Goal: Register for event/course

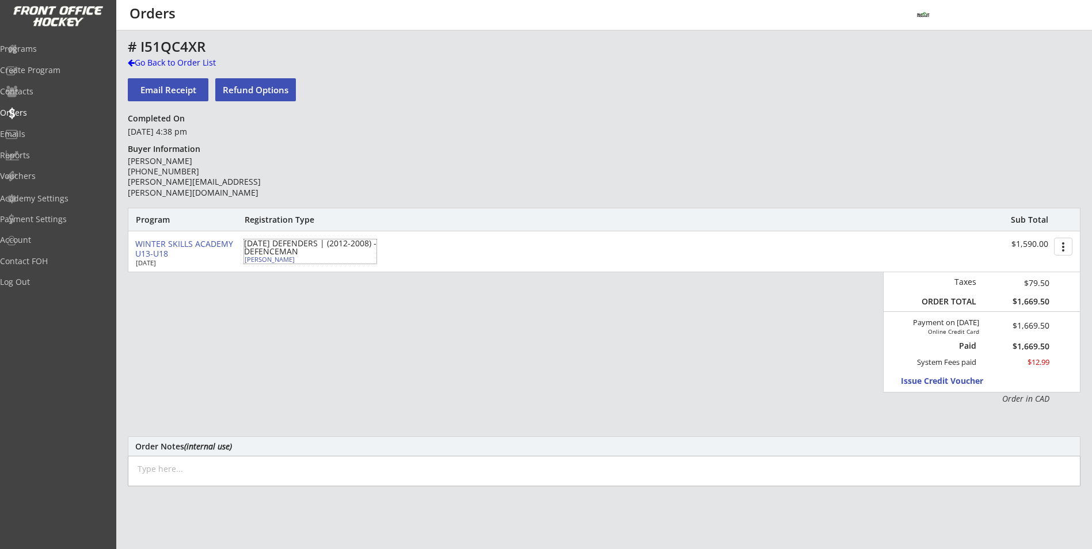
click at [246, 261] on div "Clara Goossen" at bounding box center [309, 259] width 128 height 6
select select ""Defense""
select select ""U15 DIV 3-5""
select select ""AS""
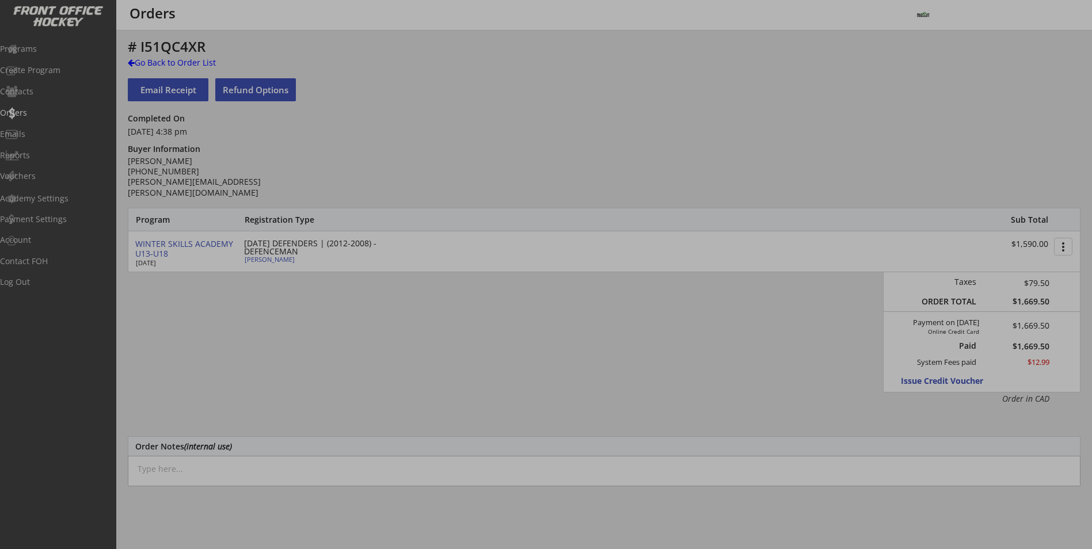
type input "[DEMOGRAPHIC_DATA]"
type input "Currently evaluating for [GEOGRAPHIC_DATA] U15 BC"
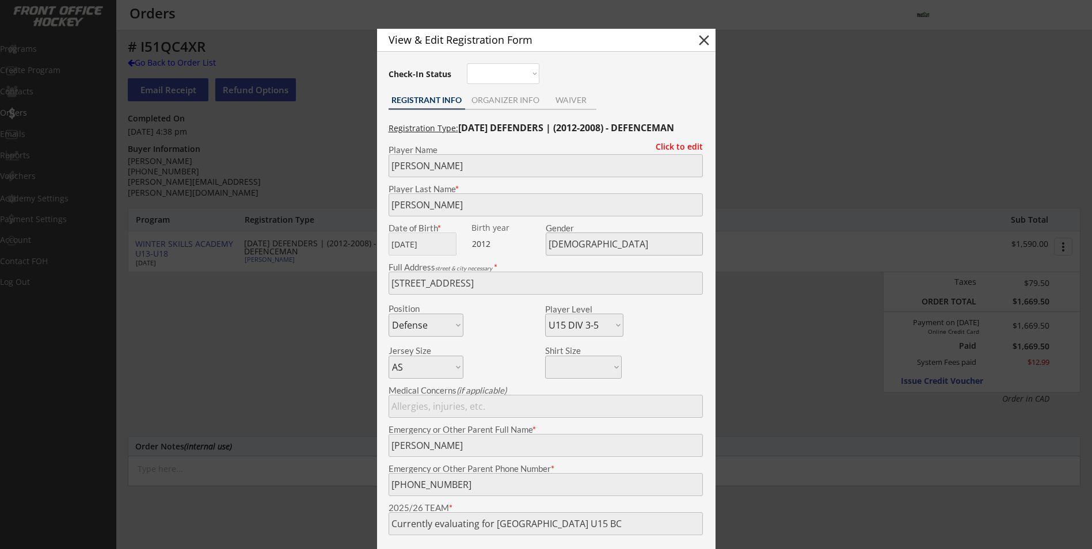
click at [711, 47] on button "close" at bounding box center [704, 40] width 17 height 17
select select ""PLACEHOLDER_1427118222253""
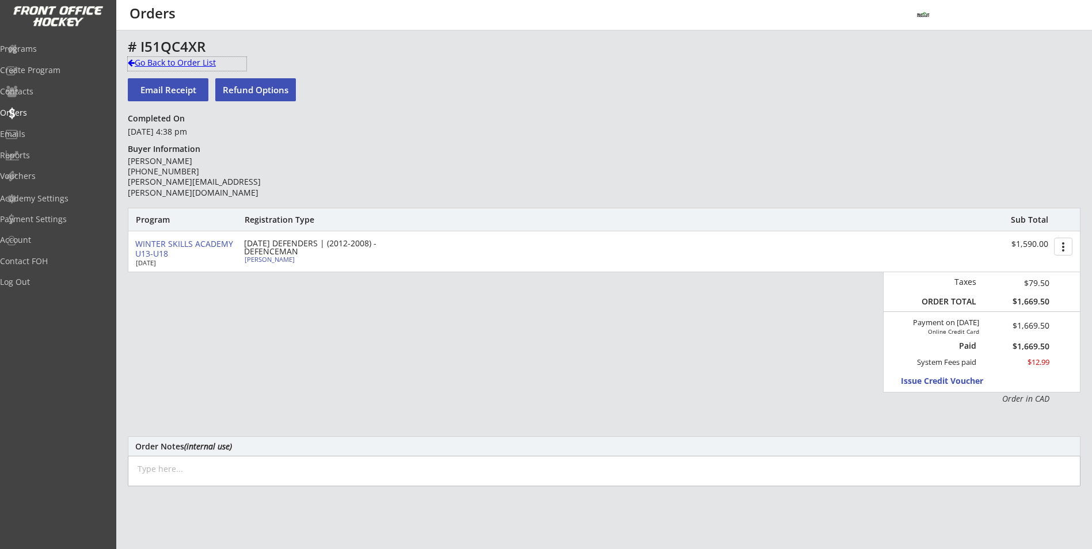
click at [200, 64] on div "Go Back to Order List" at bounding box center [187, 63] width 119 height 12
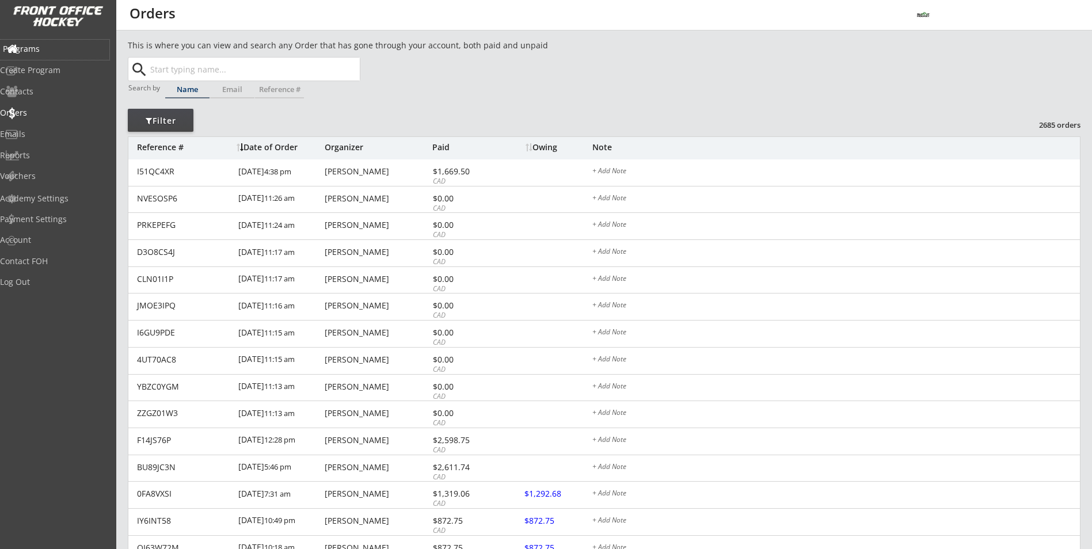
click at [59, 45] on div "Programs" at bounding box center [55, 49] width 104 height 8
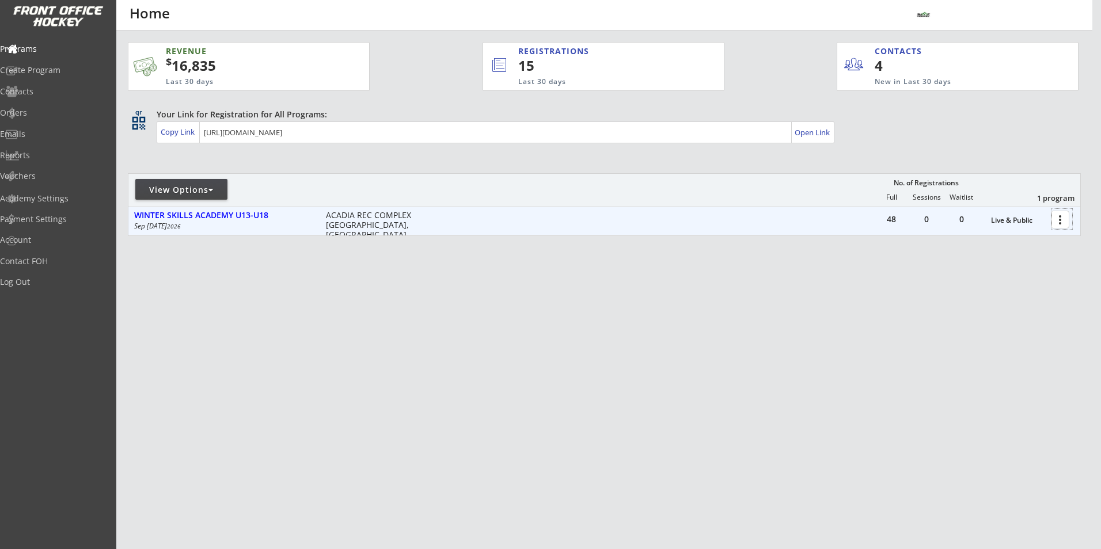
click at [1058, 218] on div at bounding box center [1062, 219] width 20 height 20
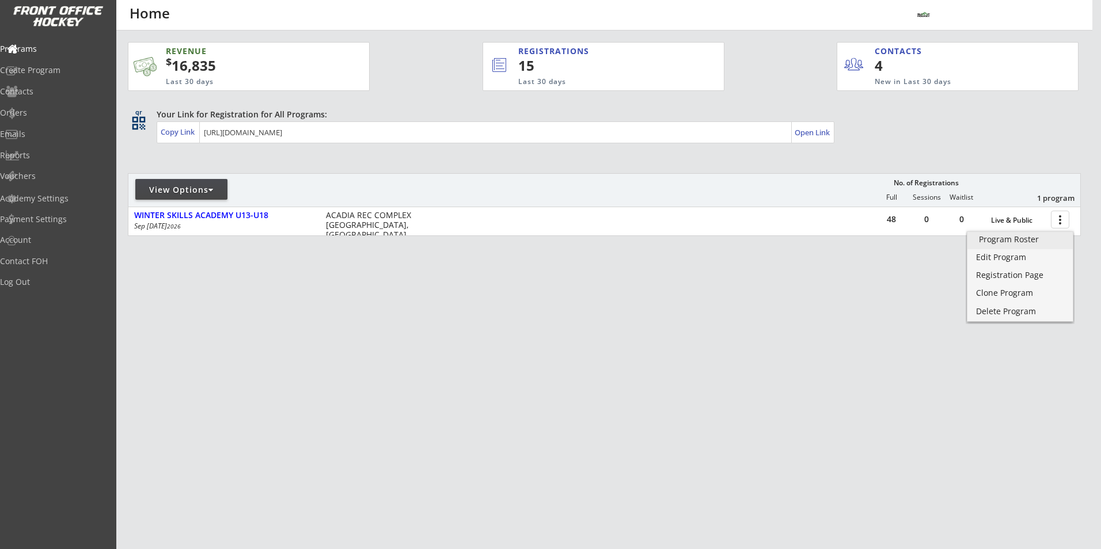
drag, startPoint x: 1022, startPoint y: 238, endPoint x: 1014, endPoint y: 237, distance: 8.7
click at [1021, 237] on div "Program Roster" at bounding box center [1020, 240] width 82 height 8
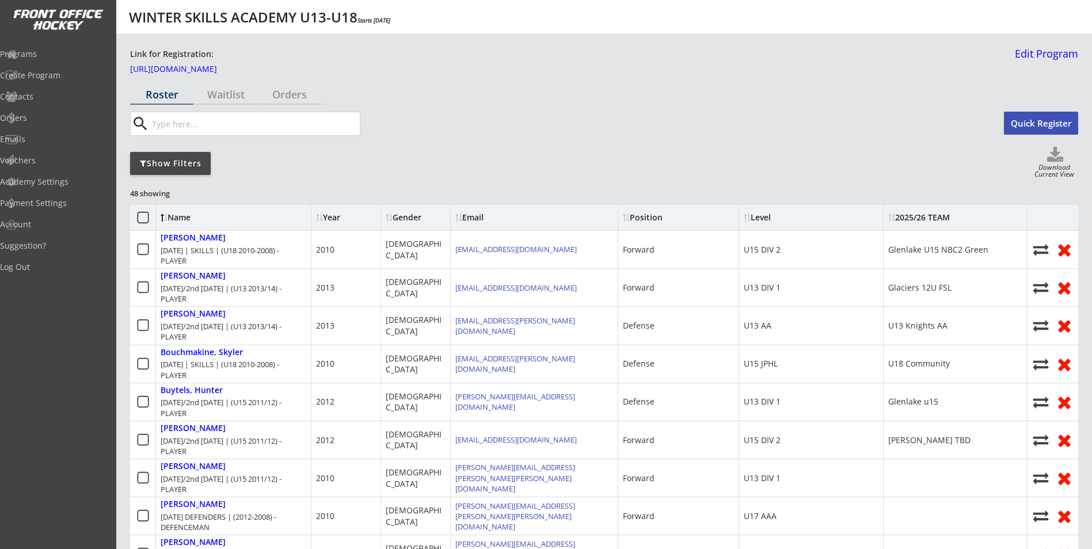
click at [185, 163] on div "Show Filters" at bounding box center [170, 164] width 81 height 12
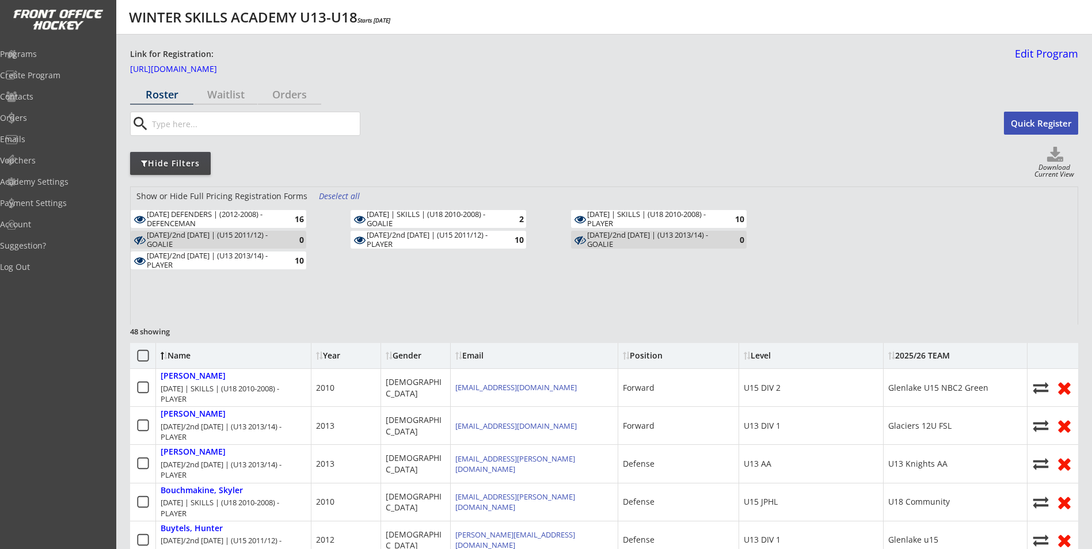
click at [327, 192] on div "Deselect all" at bounding box center [340, 197] width 43 height 12
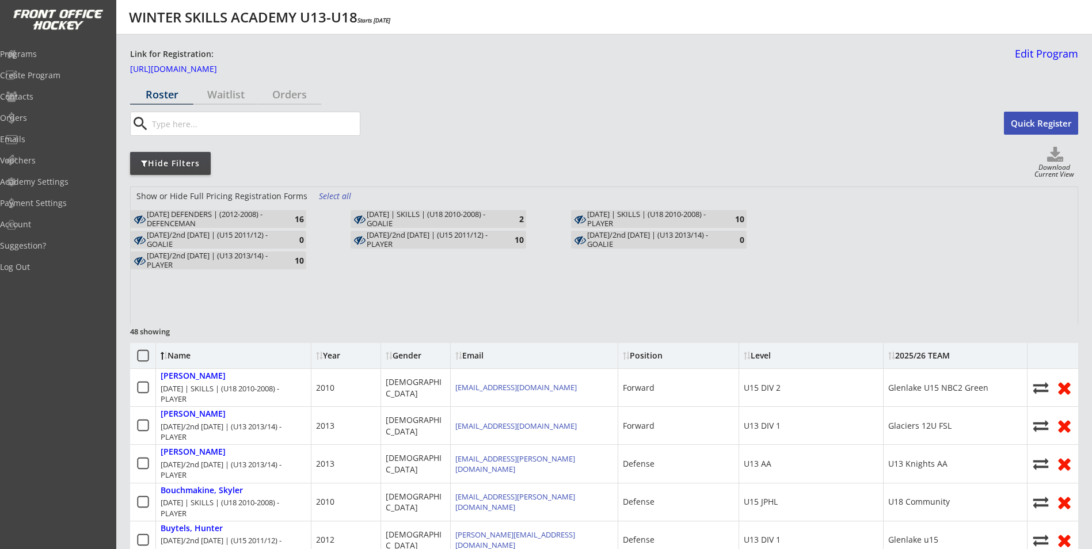
click at [282, 221] on div "16" at bounding box center [292, 219] width 23 height 9
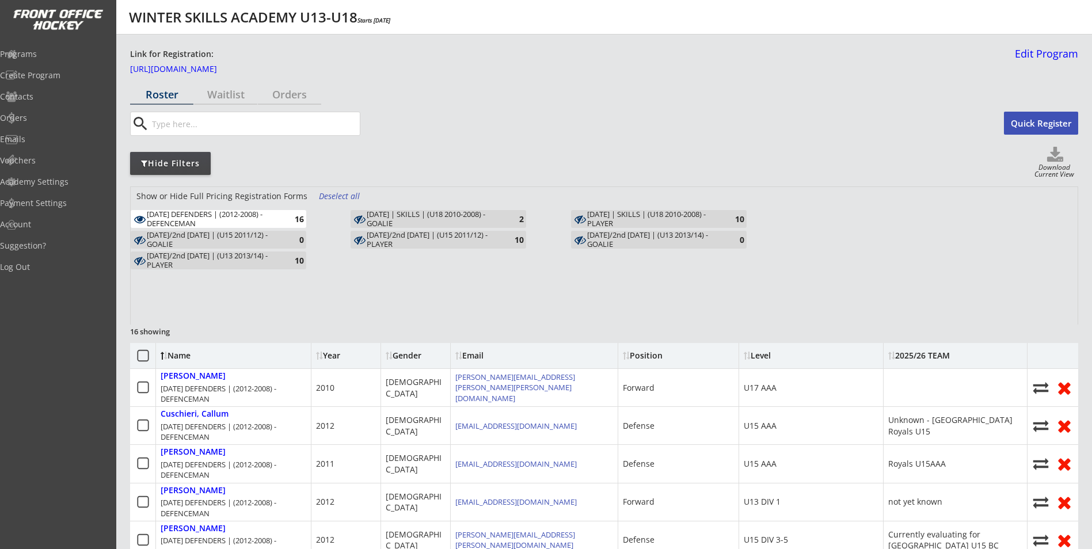
click at [336, 195] on div "Deselect all" at bounding box center [340, 197] width 43 height 12
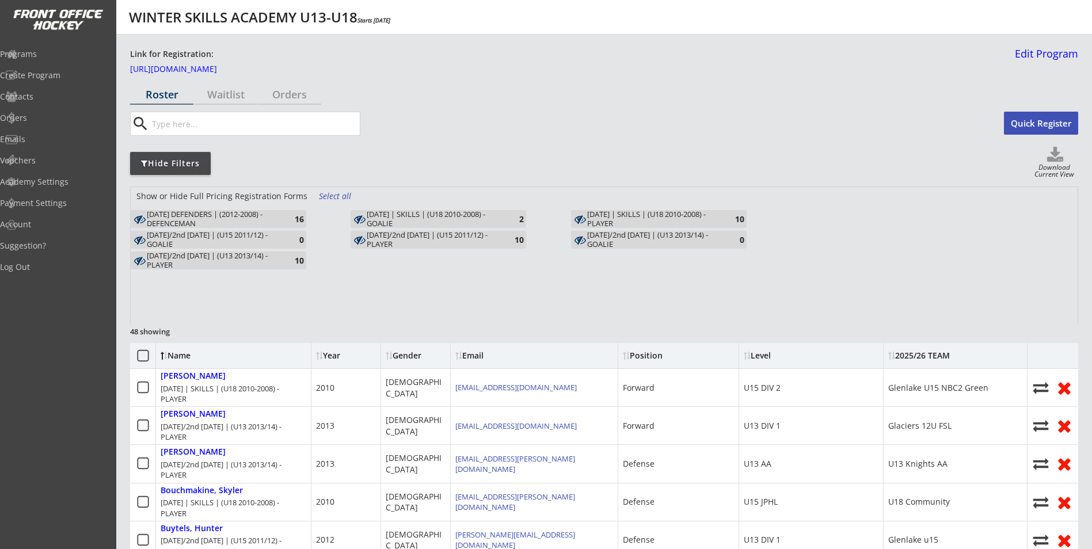
click at [246, 222] on div "[DATE] DEFENDERS | (2012-2008) - DEFENCEMAN" at bounding box center [214, 219] width 134 height 18
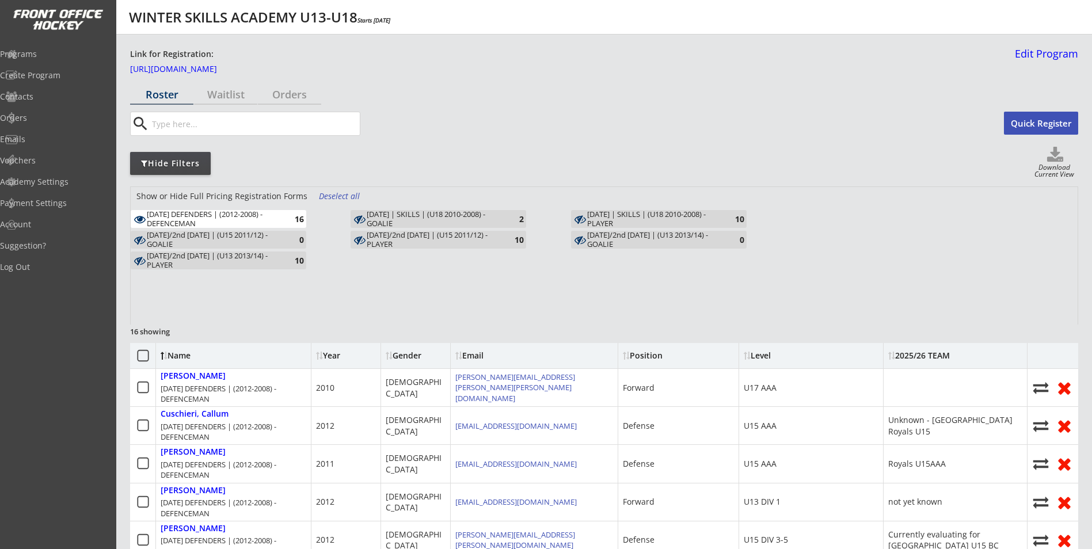
click at [145, 358] on icon at bounding box center [143, 356] width 14 height 14
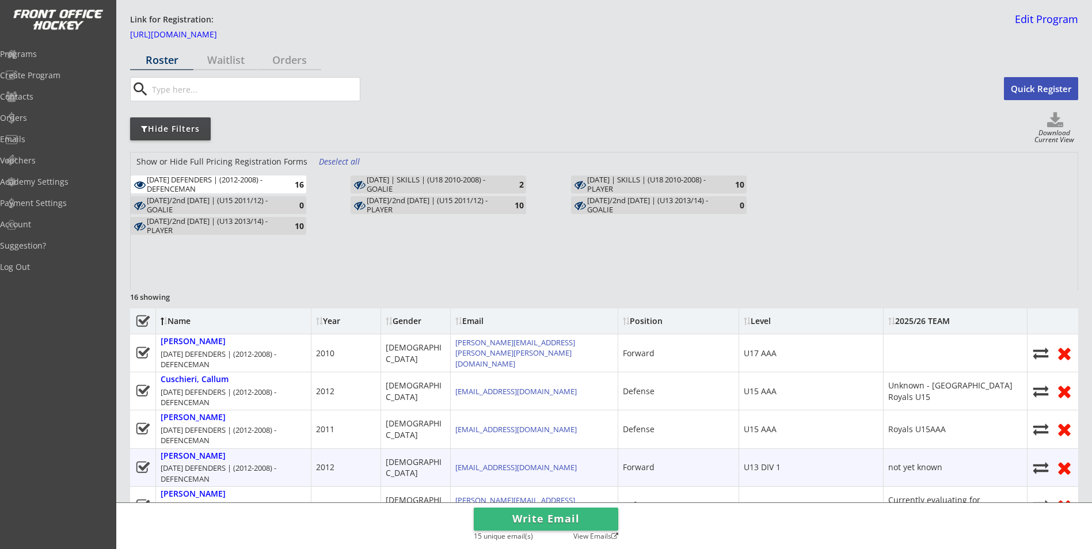
scroll to position [115, 0]
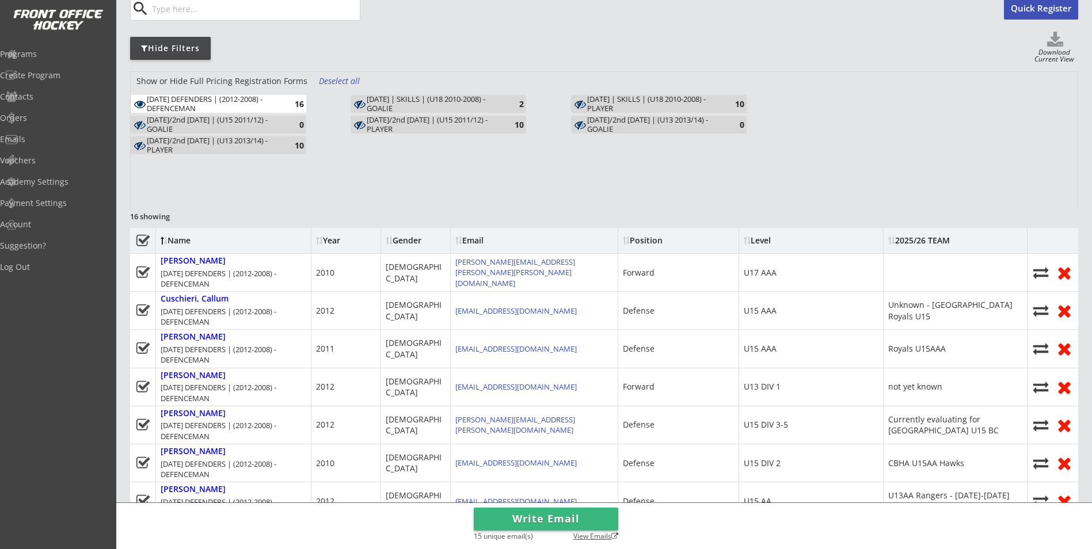
click at [583, 537] on div "View Emails" at bounding box center [593, 537] width 52 height 9
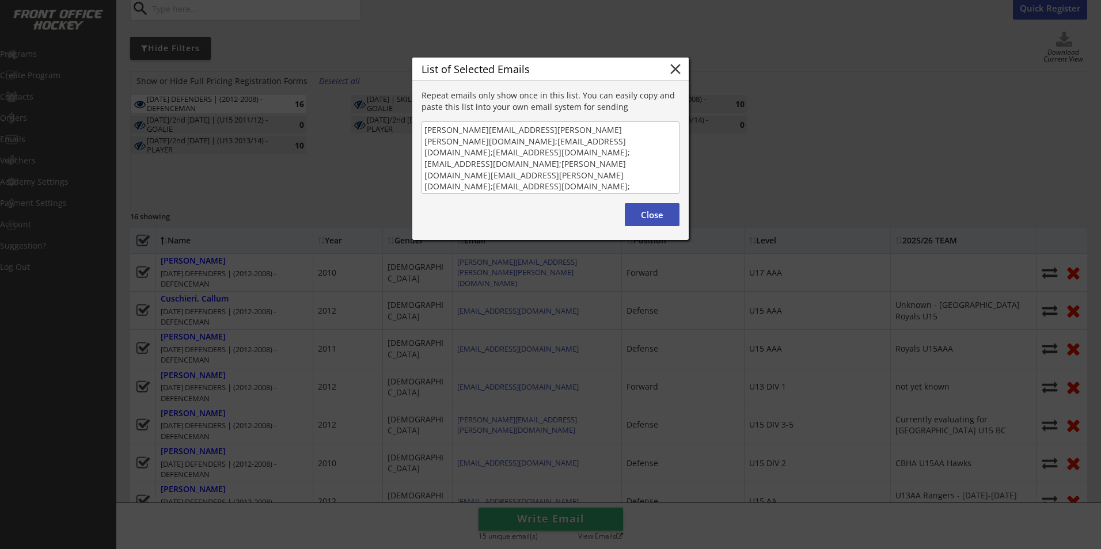
click at [407, 127] on body "WINTER SKILLS ACADEMY U13-U18 Starts Sep 29, 2025 Link for Registration: https:…" at bounding box center [550, 159] width 1101 height 549
click at [640, 213] on button "Close" at bounding box center [652, 214] width 55 height 23
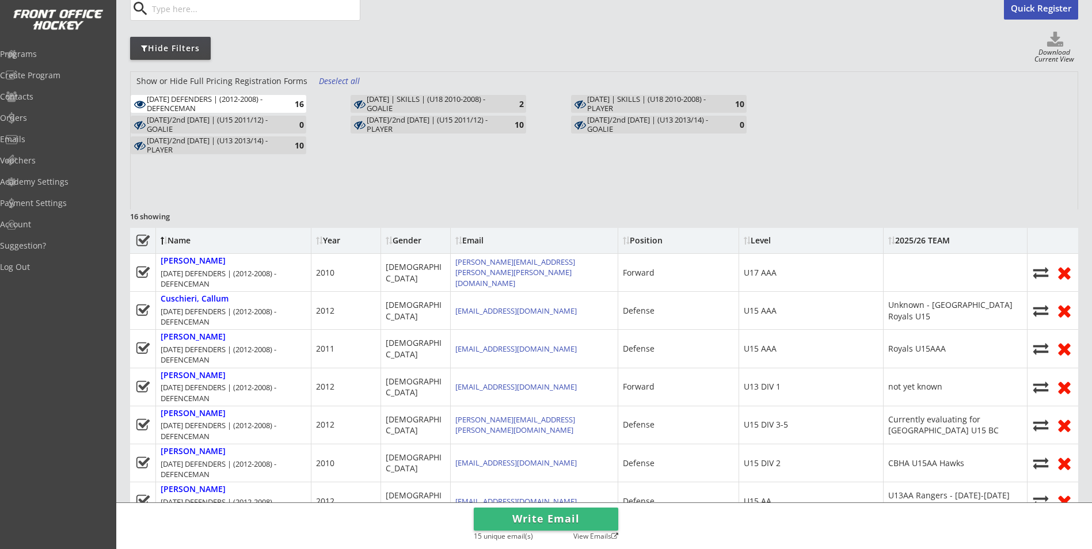
click at [246, 102] on div "[DATE] DEFENDERS | (2012-2008) - DEFENCEMAN" at bounding box center [214, 104] width 134 height 18
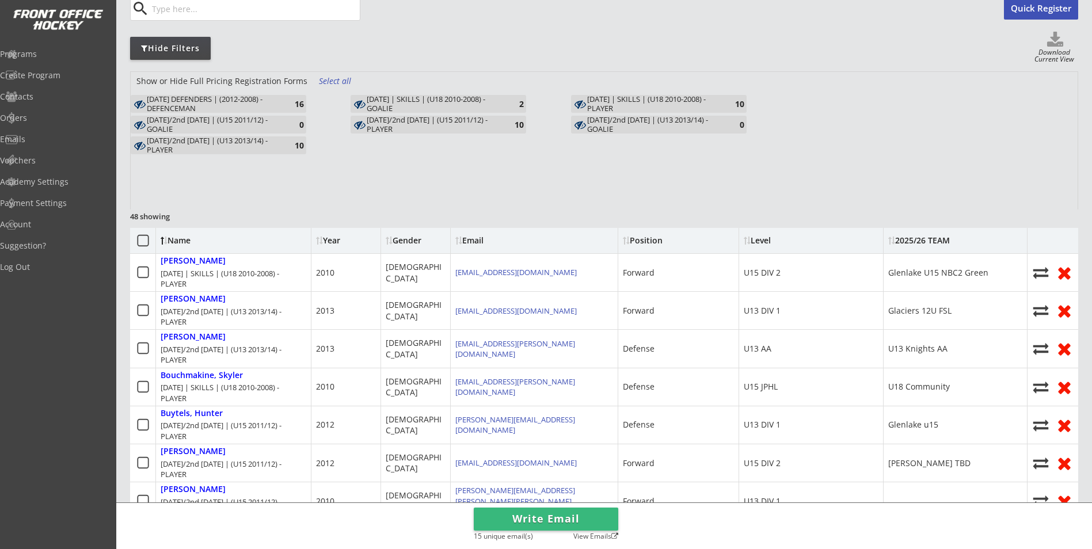
click at [405, 126] on div "[DATE]/2nd [DATE] | (U15 2011/12) - PLAYER" at bounding box center [434, 125] width 134 height 18
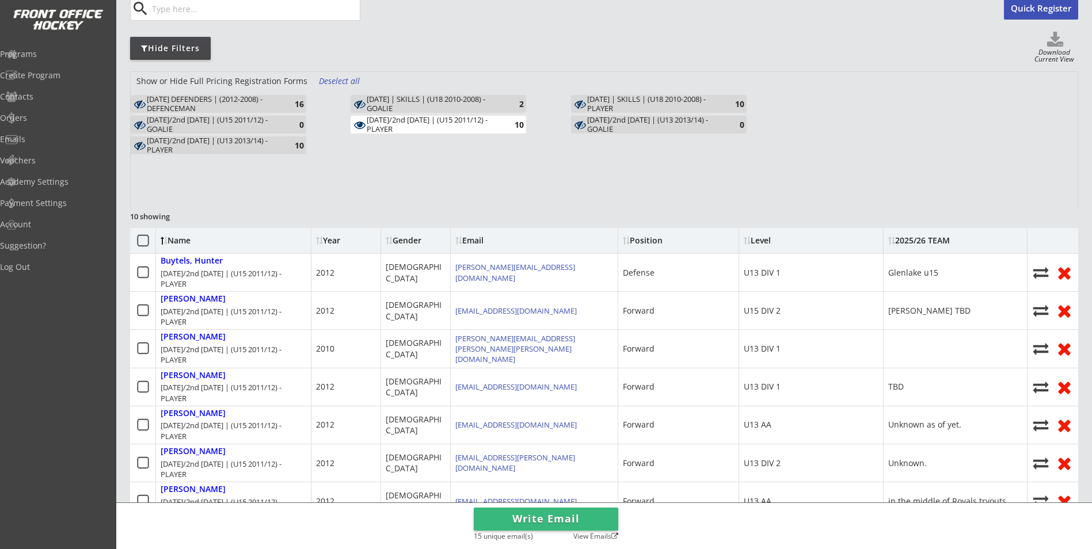
click at [514, 515] on button "Write Email" at bounding box center [546, 519] width 145 height 23
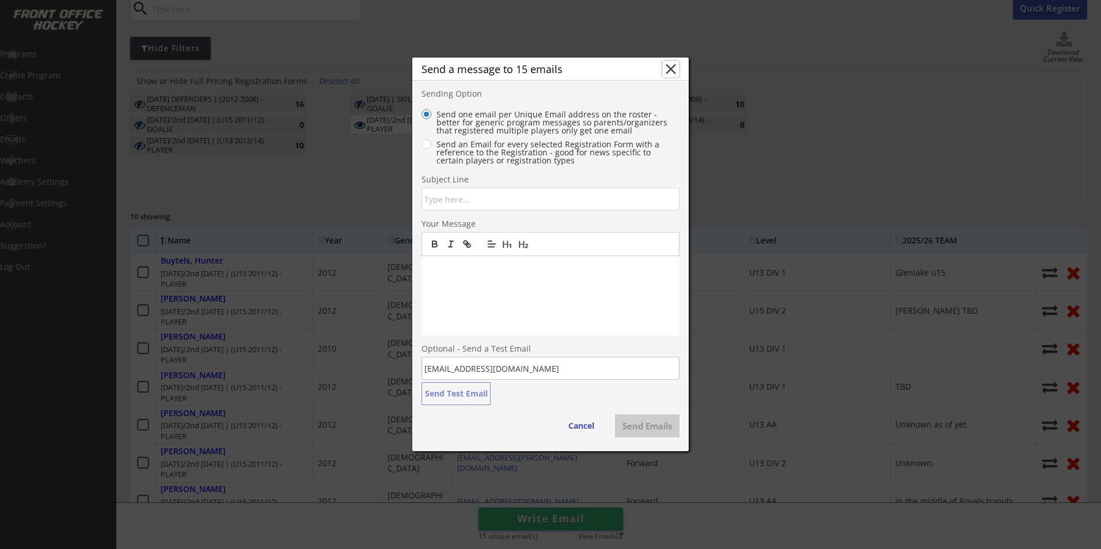
click at [674, 73] on button "close" at bounding box center [670, 68] width 17 height 17
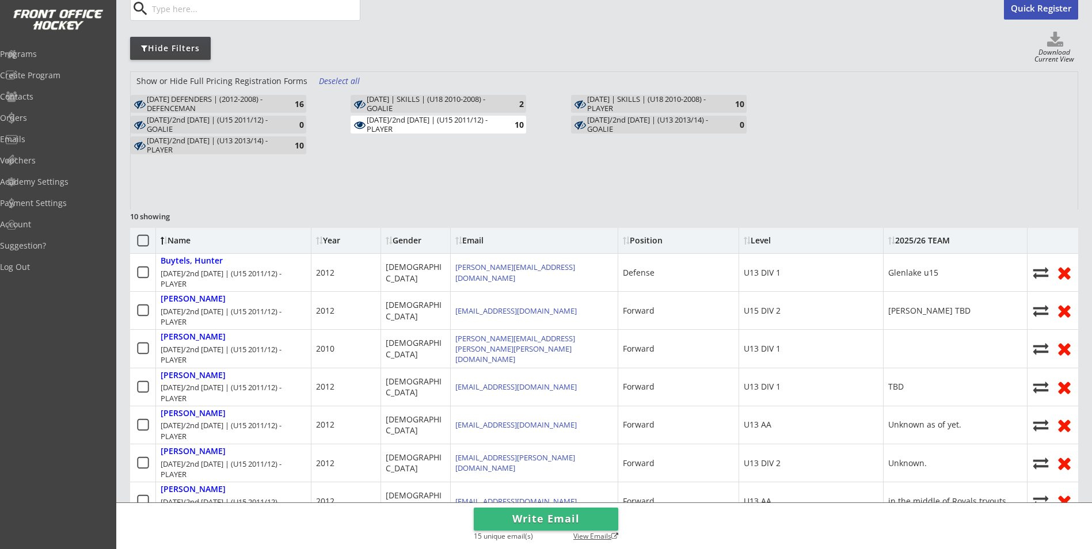
click at [578, 533] on div "View Emails" at bounding box center [593, 537] width 52 height 9
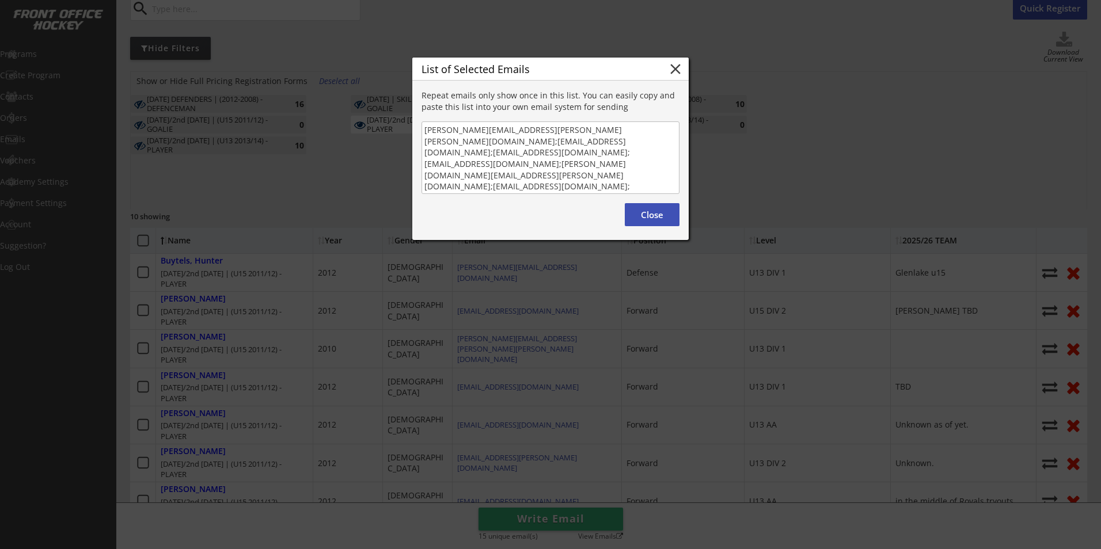
click at [420, 123] on div "Repeat emails only show once in this list. You can easily copy and paste this l…" at bounding box center [550, 142] width 276 height 104
click at [678, 68] on button "close" at bounding box center [675, 68] width 17 height 17
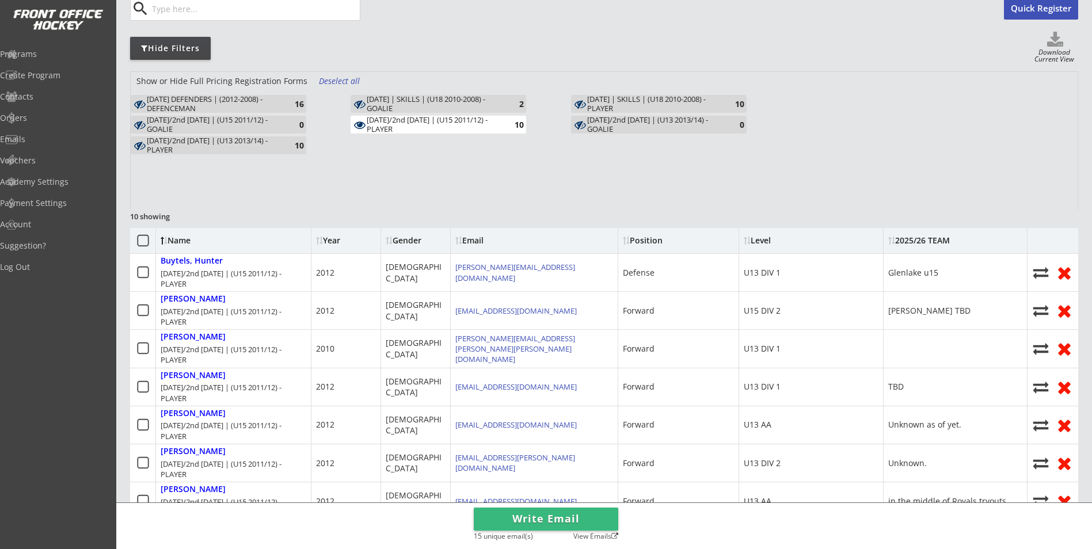
click at [399, 127] on div "[DATE]/2nd [DATE] | (U15 2011/12) - PLAYER" at bounding box center [434, 125] width 134 height 18
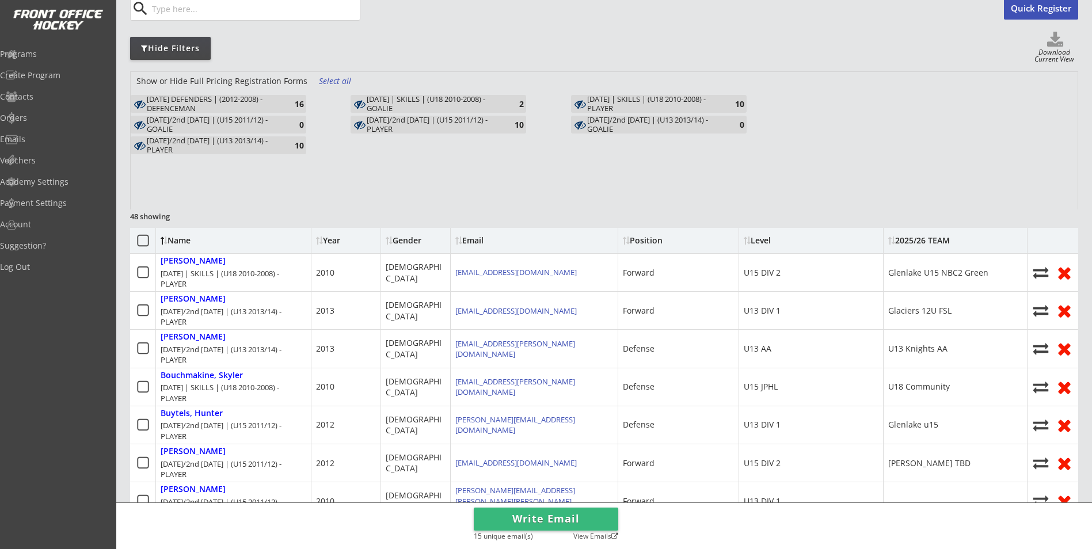
click at [281, 148] on div "10" at bounding box center [292, 145] width 23 height 9
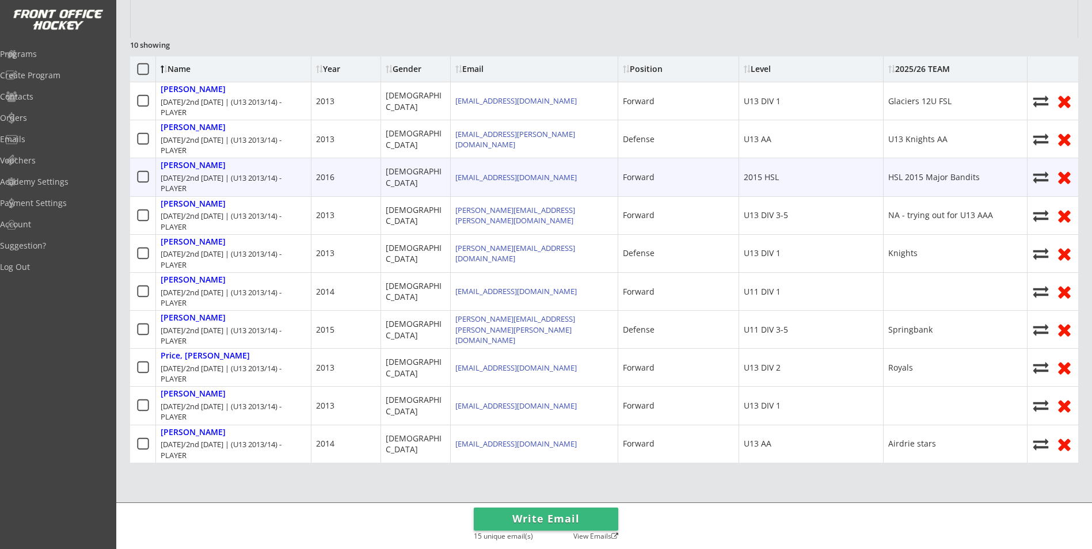
scroll to position [288, 0]
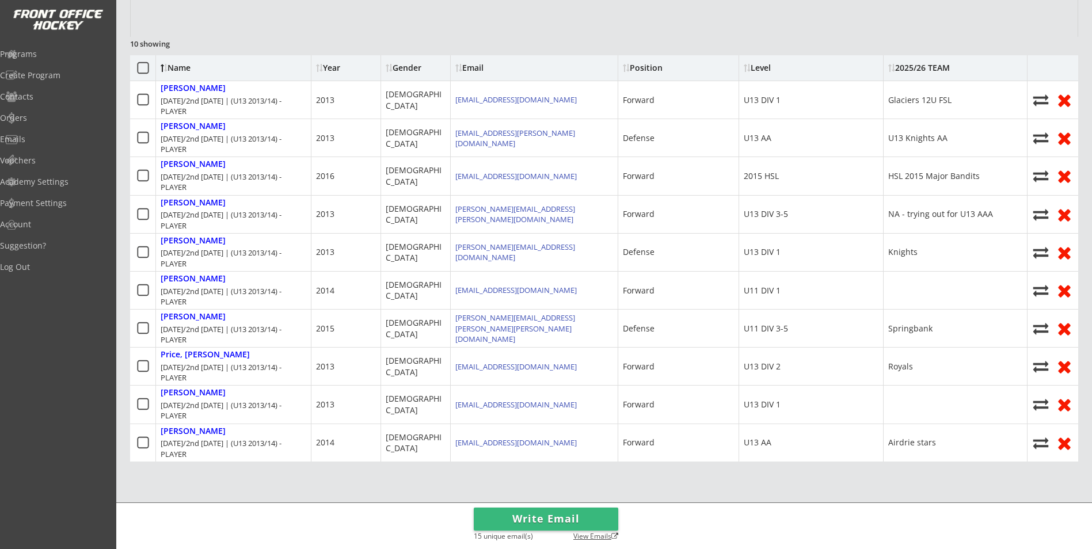
click at [585, 533] on div "View Emails" at bounding box center [593, 537] width 52 height 9
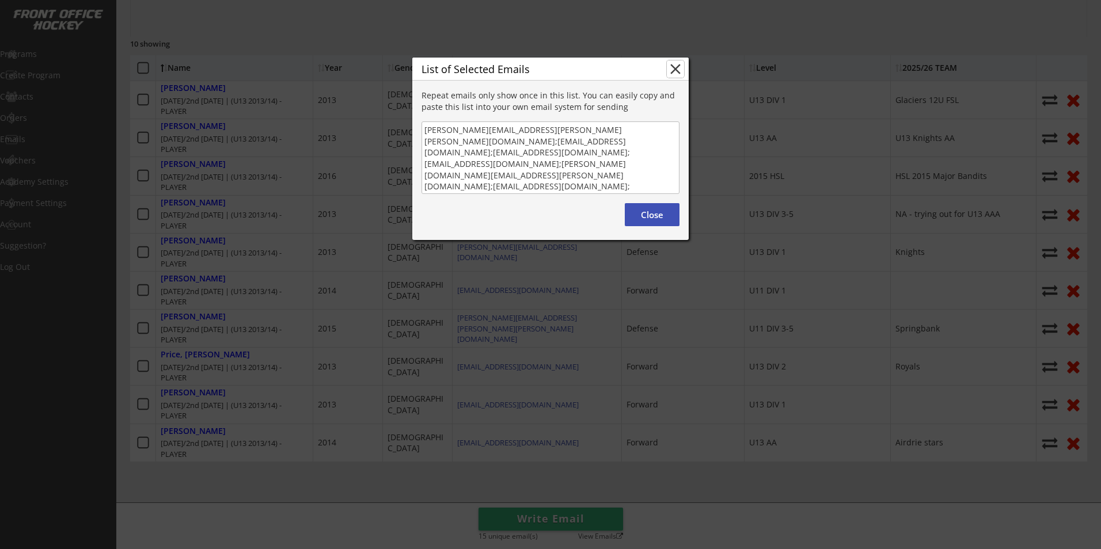
drag, startPoint x: 457, startPoint y: 141, endPoint x: 673, endPoint y: 69, distance: 228.2
click at [673, 69] on button "close" at bounding box center [675, 68] width 17 height 17
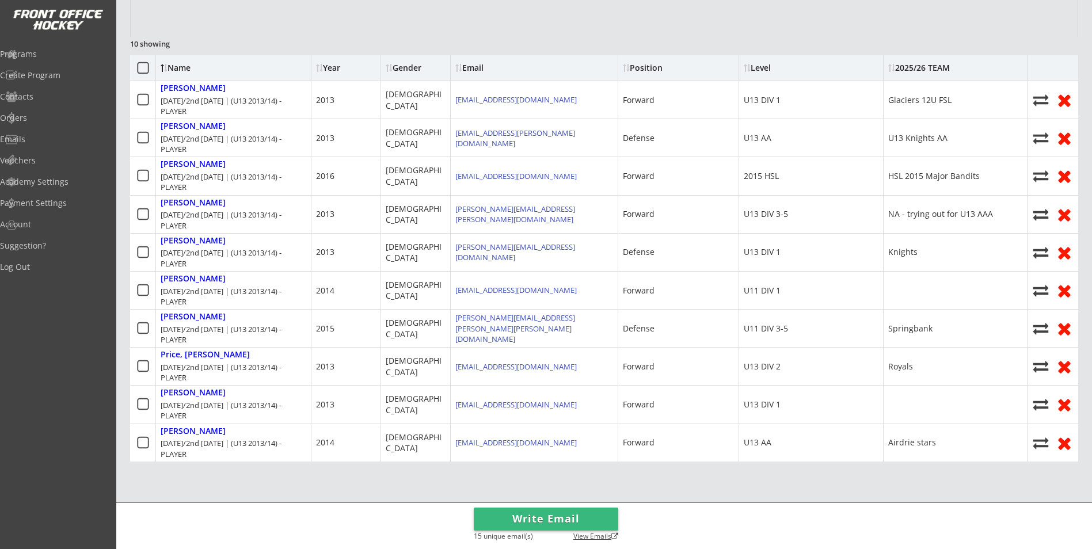
click at [606, 540] on div "View Emails" at bounding box center [593, 537] width 52 height 9
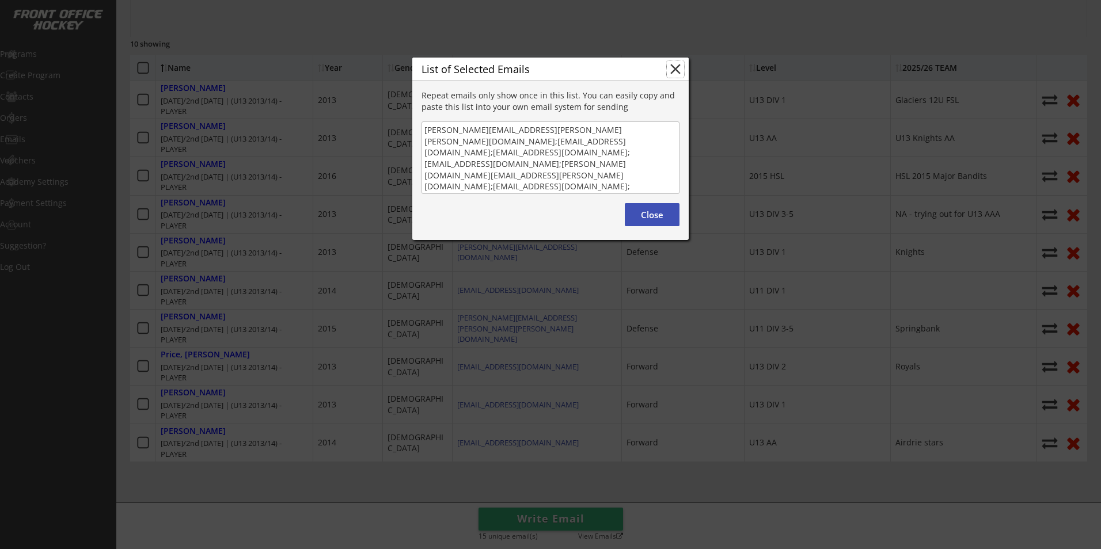
click at [676, 71] on button "close" at bounding box center [675, 68] width 17 height 17
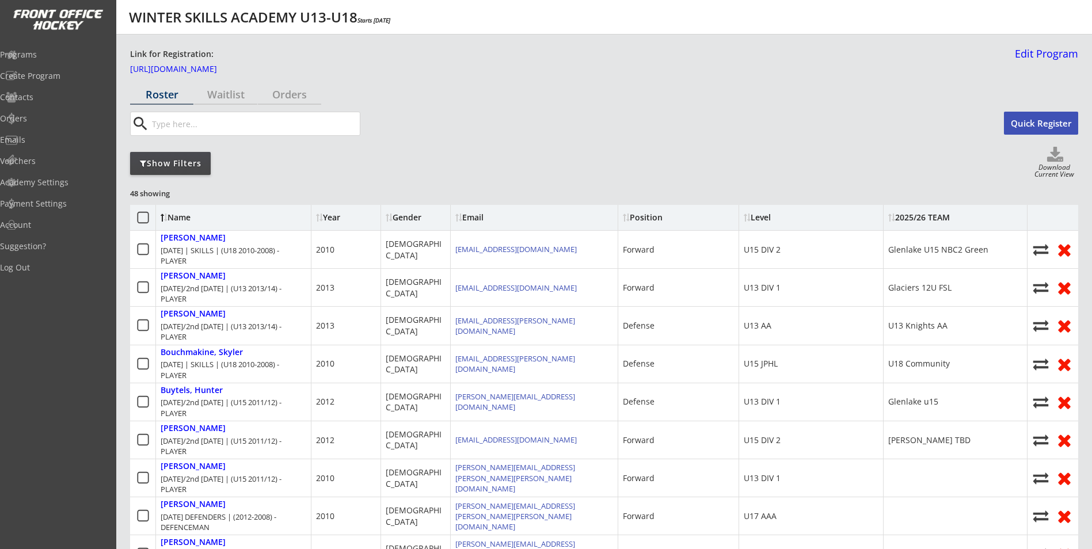
click at [186, 164] on div "Show Filters" at bounding box center [170, 164] width 81 height 12
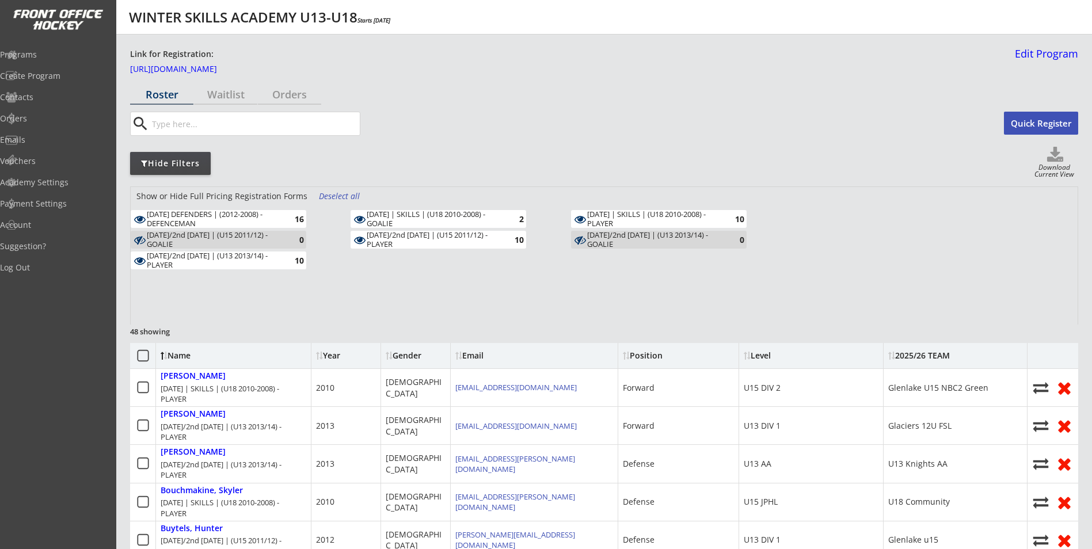
click at [321, 196] on div "Deselect all" at bounding box center [340, 197] width 43 height 12
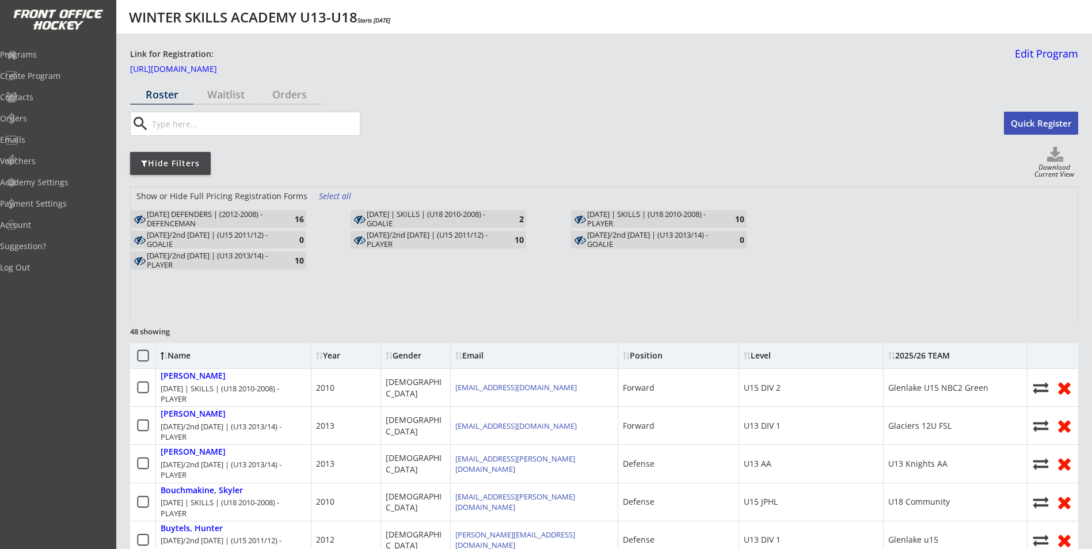
click at [262, 261] on div "[DATE]/2nd [DATE] | (U13 2013/14) - PLAYER" at bounding box center [214, 261] width 134 height 18
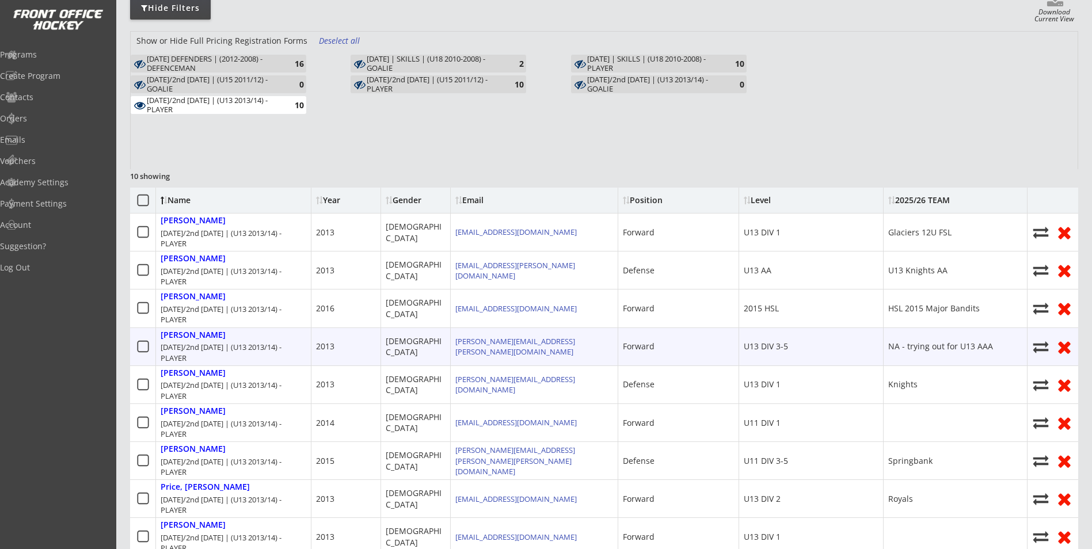
scroll to position [130, 0]
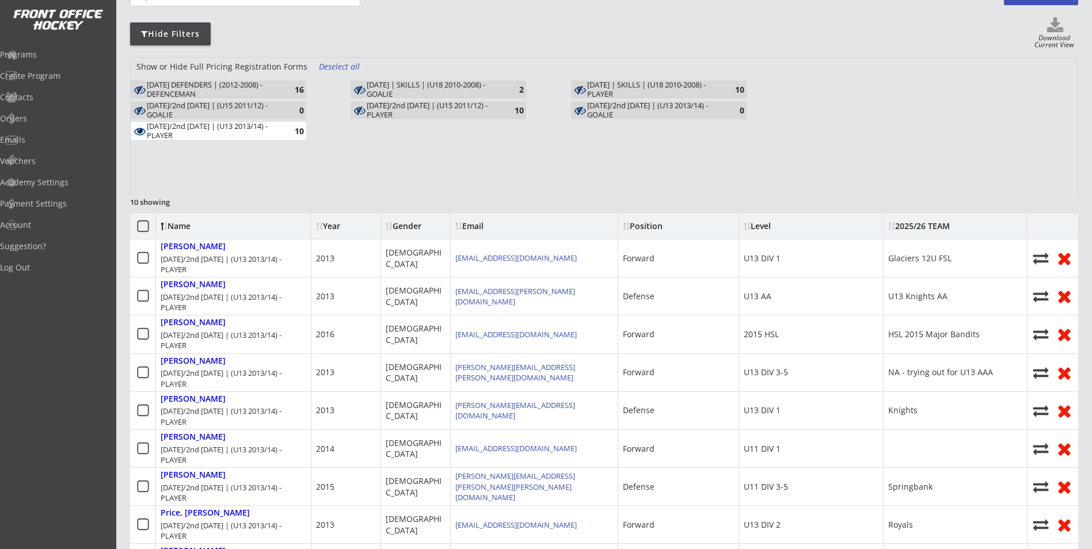
click at [143, 225] on icon at bounding box center [143, 226] width 14 height 14
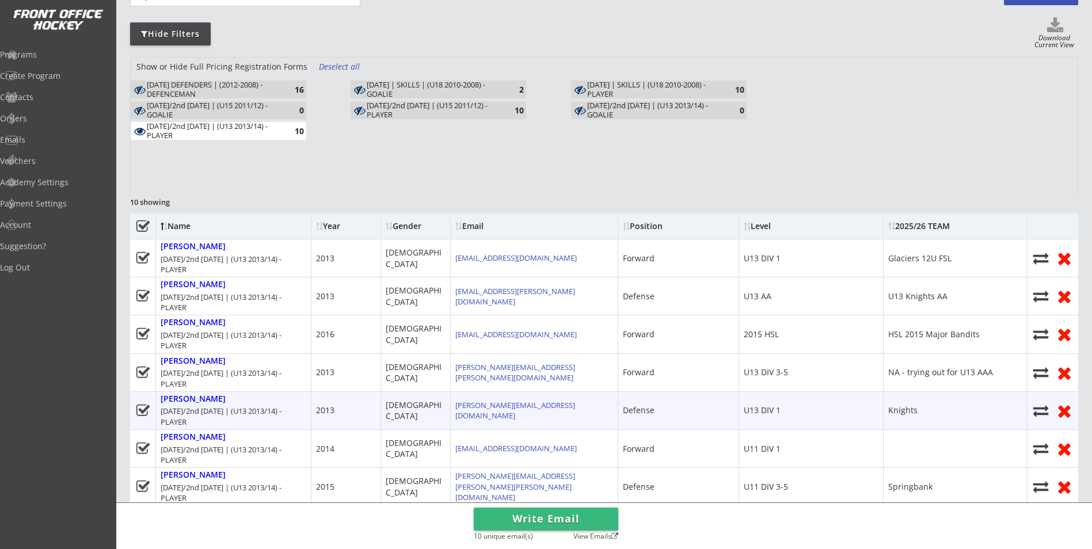
scroll to position [302, 0]
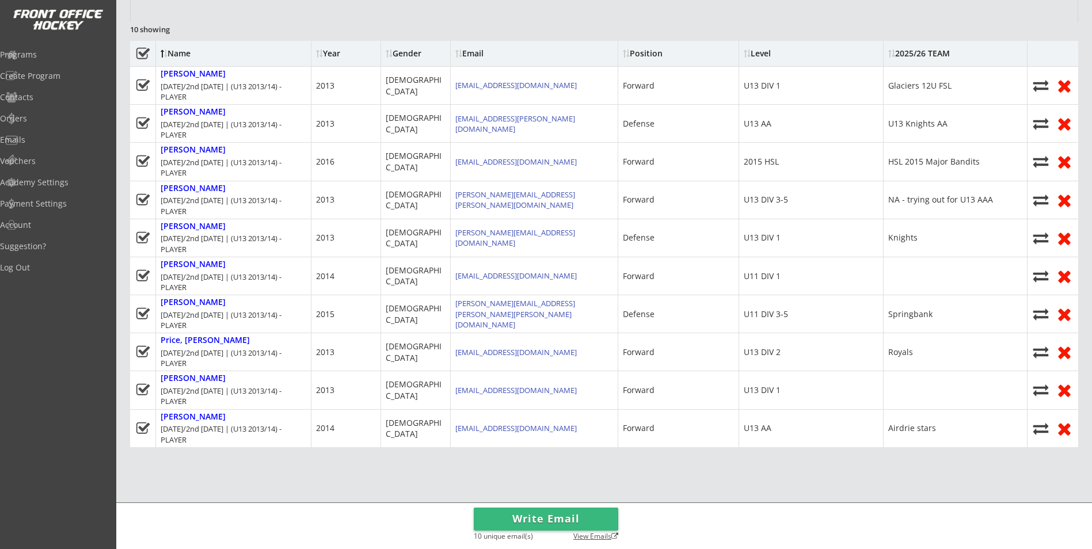
click at [593, 536] on div "View Emails" at bounding box center [593, 537] width 52 height 9
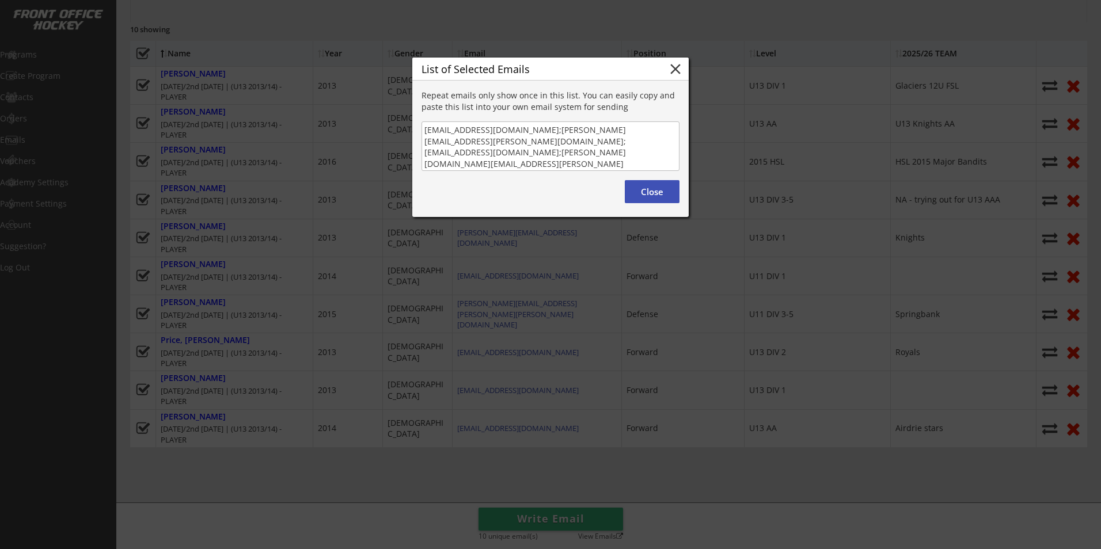
click at [418, 120] on div "Repeat emails only show once in this list. You can easily copy and paste this l…" at bounding box center [550, 130] width 276 height 81
click at [670, 76] on button "close" at bounding box center [675, 68] width 17 height 17
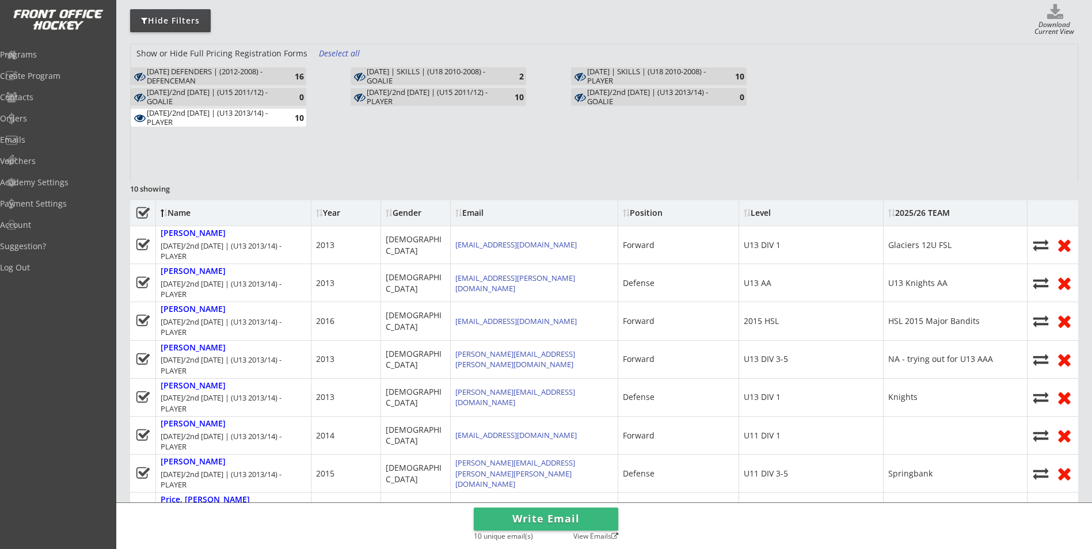
scroll to position [130, 0]
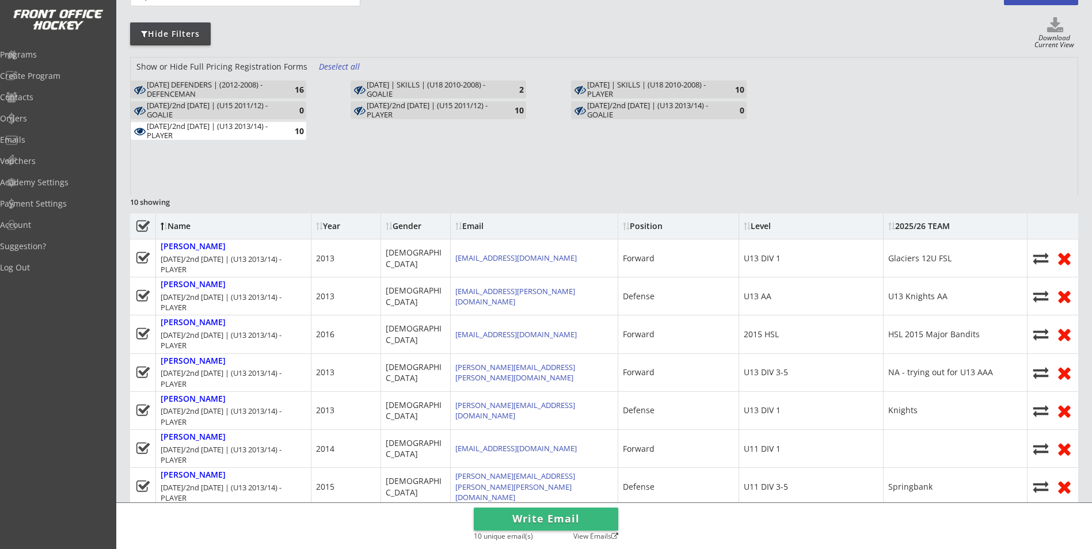
click at [161, 136] on div "[DATE]/2nd [DATE] | (U13 2013/14) - PLAYER" at bounding box center [214, 131] width 134 height 18
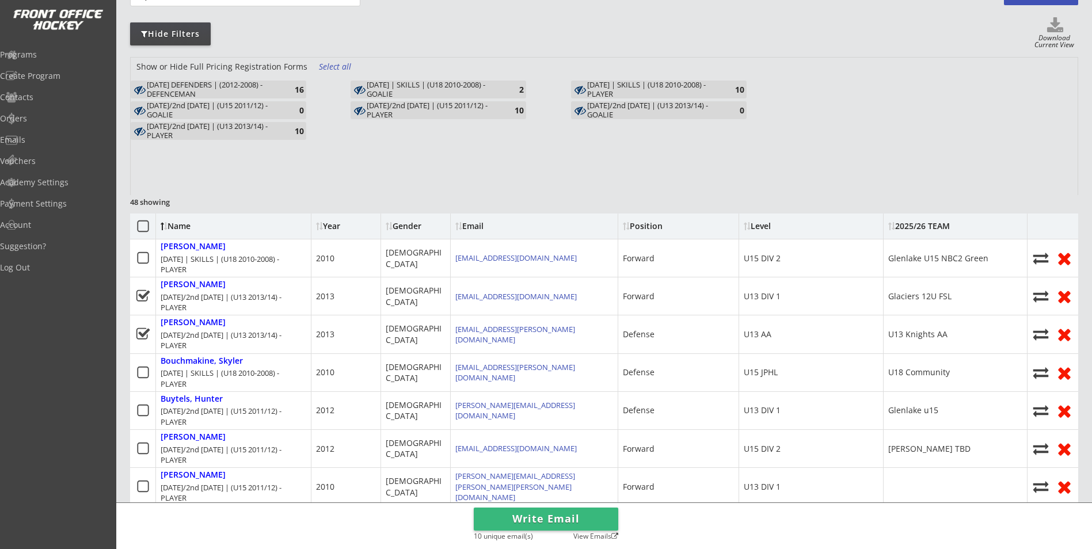
click at [597, 93] on div "[DATE] | SKILLS | (U18 2010-2008) - PLAYER" at bounding box center [654, 90] width 134 height 18
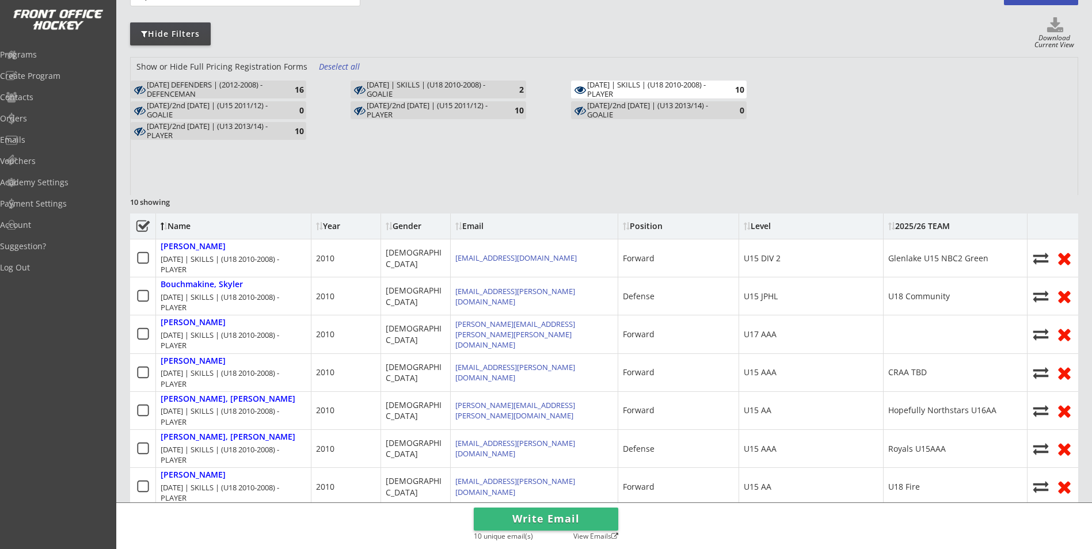
click at [426, 85] on div "[DATE] | SKILLS | (U18 2010-2008) - GOALIE" at bounding box center [434, 90] width 134 height 18
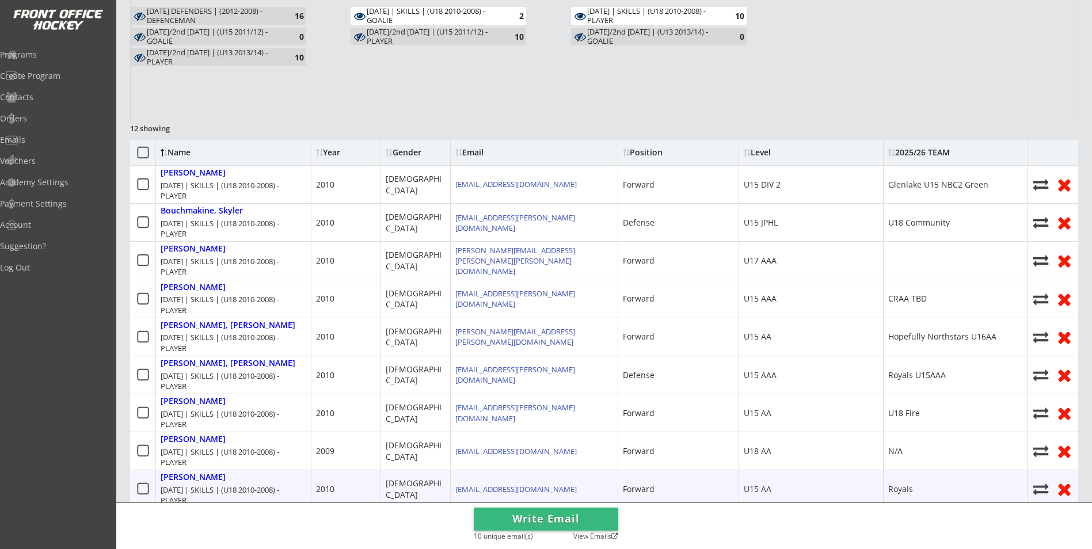
scroll to position [187, 0]
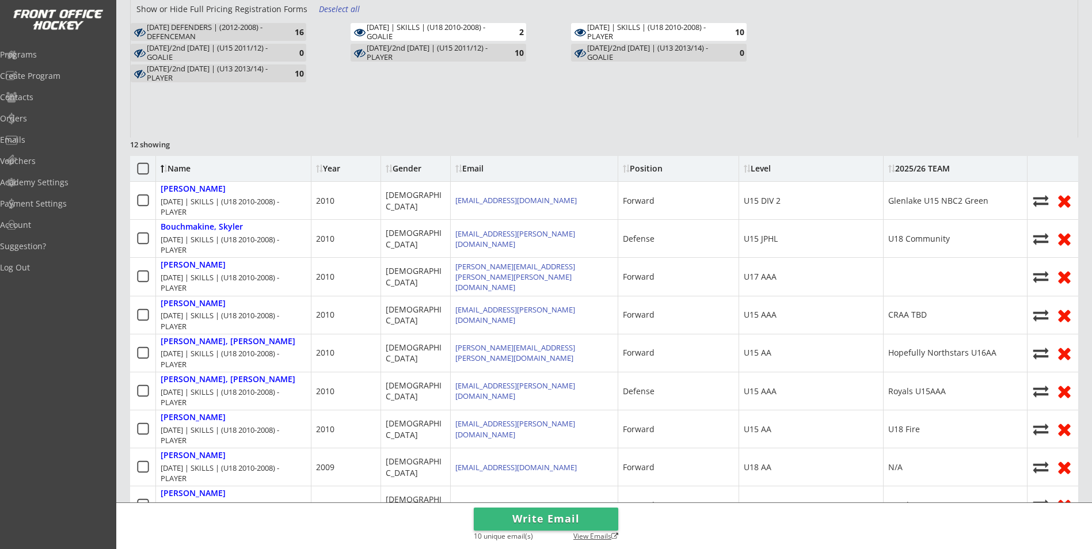
click at [590, 538] on div "View Emails" at bounding box center [593, 537] width 52 height 9
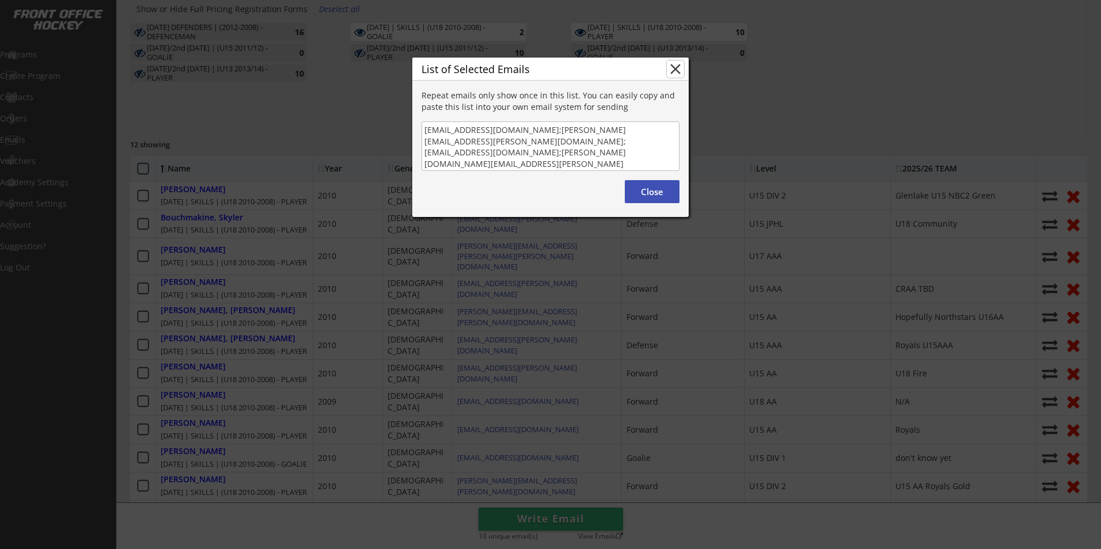
click at [677, 74] on button "close" at bounding box center [675, 68] width 17 height 17
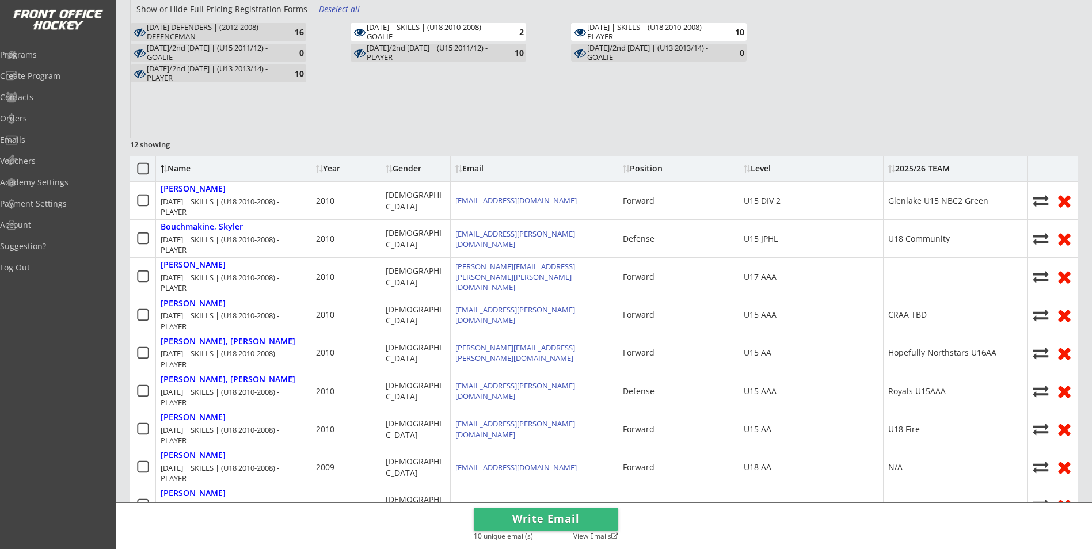
click at [147, 165] on icon at bounding box center [143, 169] width 14 height 14
click at [576, 537] on div "View Emails" at bounding box center [593, 537] width 52 height 9
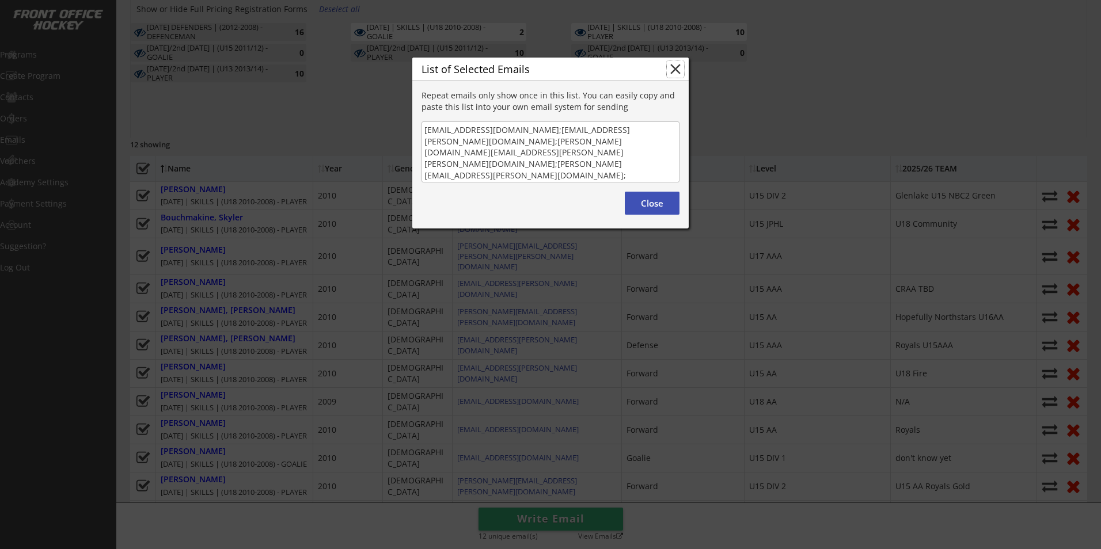
click at [671, 74] on button "close" at bounding box center [675, 68] width 17 height 17
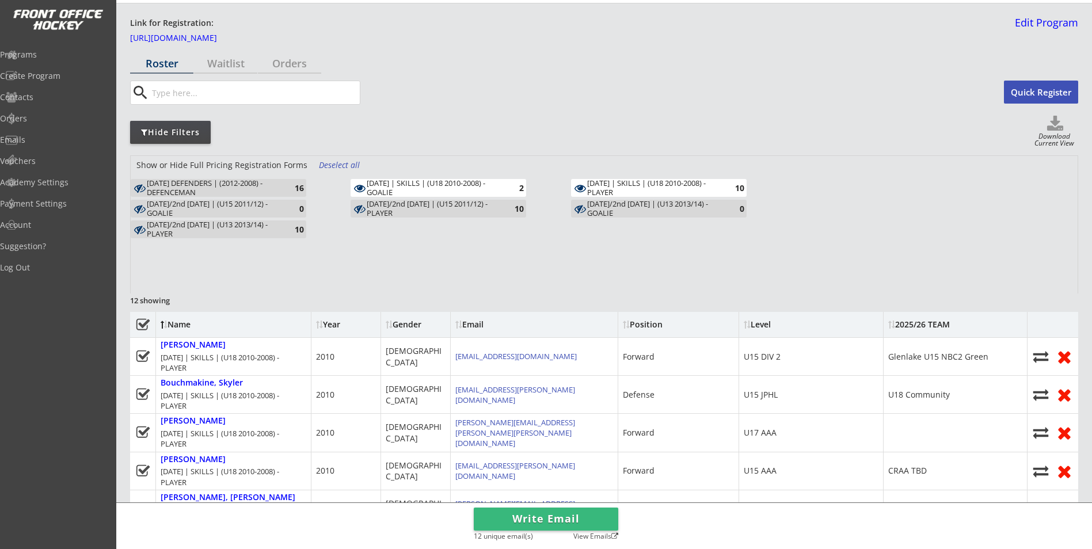
scroll to position [14, 0]
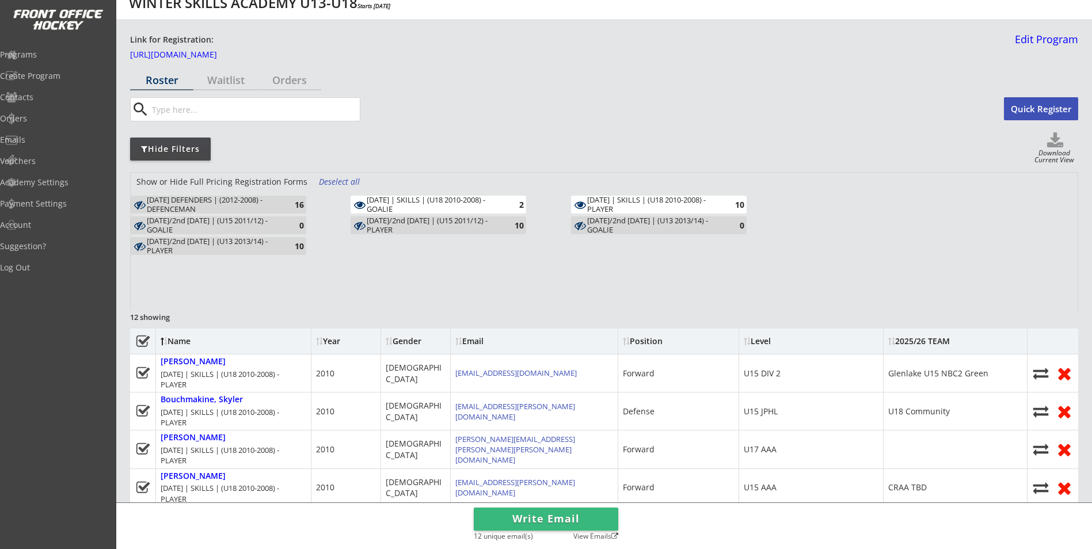
click at [313, 183] on div "Deselect all" at bounding box center [340, 182] width 54 height 12
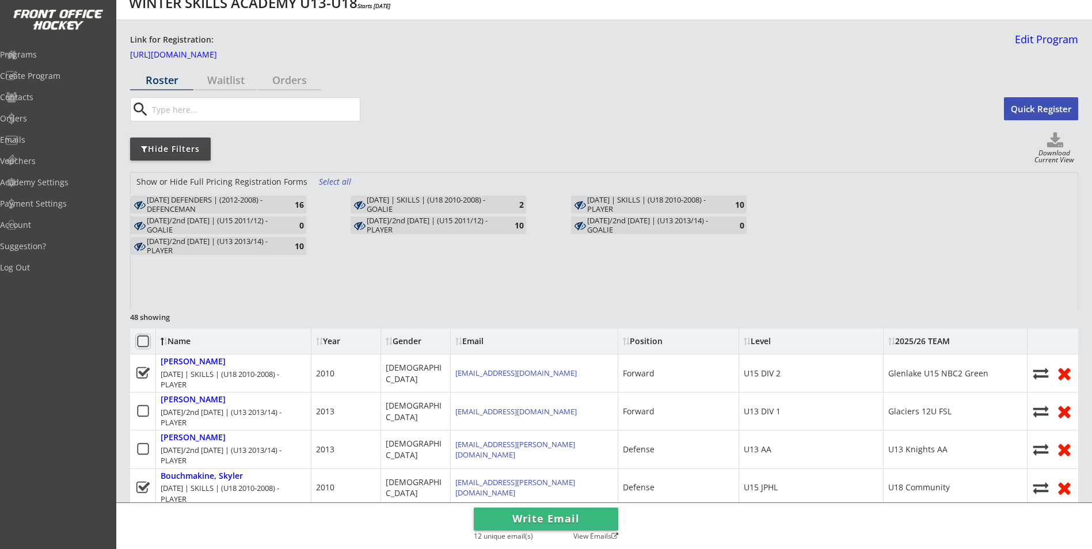
click at [142, 339] on icon at bounding box center [143, 342] width 14 height 14
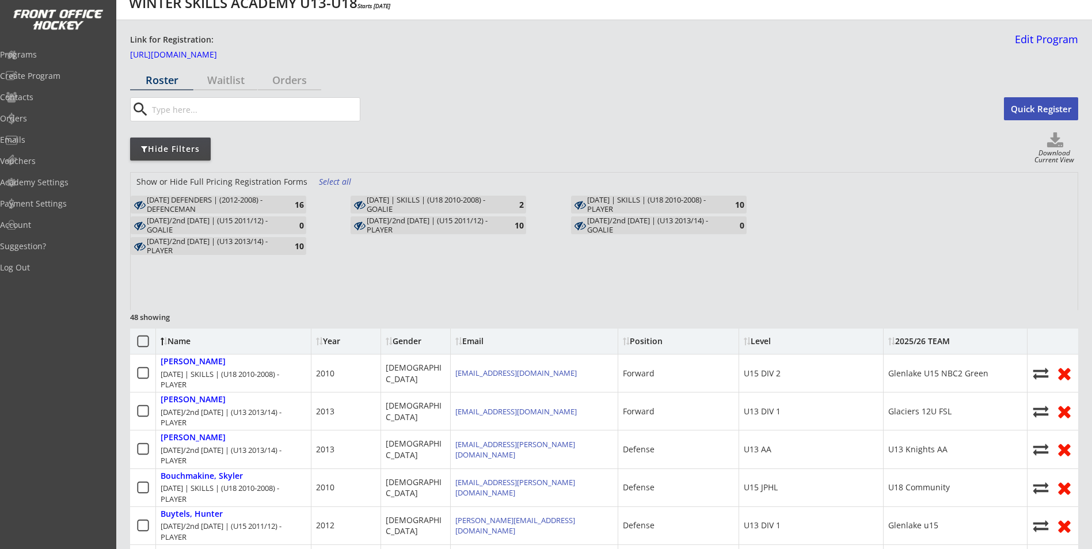
click at [411, 227] on div "[DATE]/2nd [DATE] | (U15 2011/12) - PLAYER" at bounding box center [434, 226] width 134 height 18
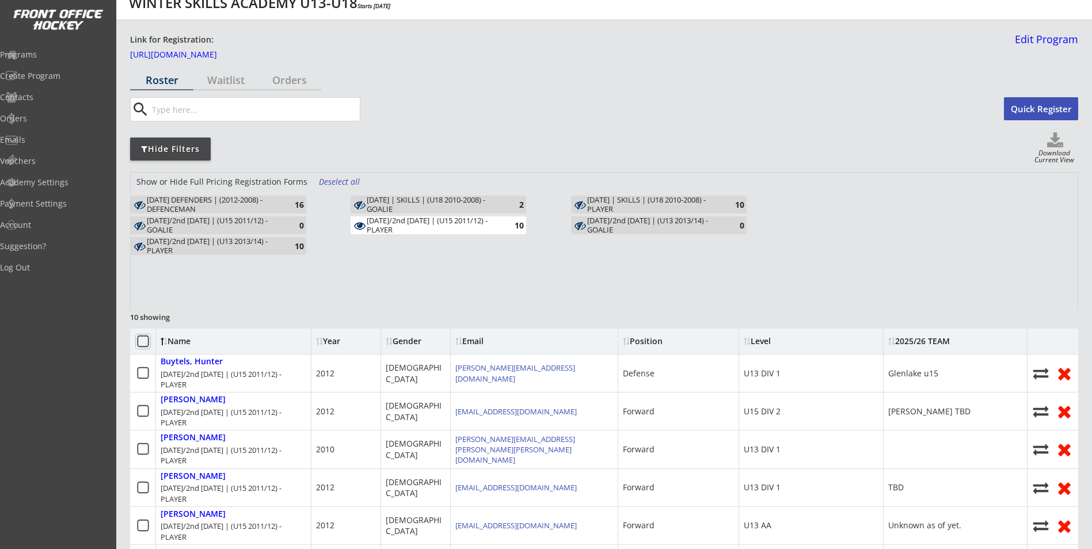
click at [142, 341] on icon at bounding box center [143, 342] width 14 height 14
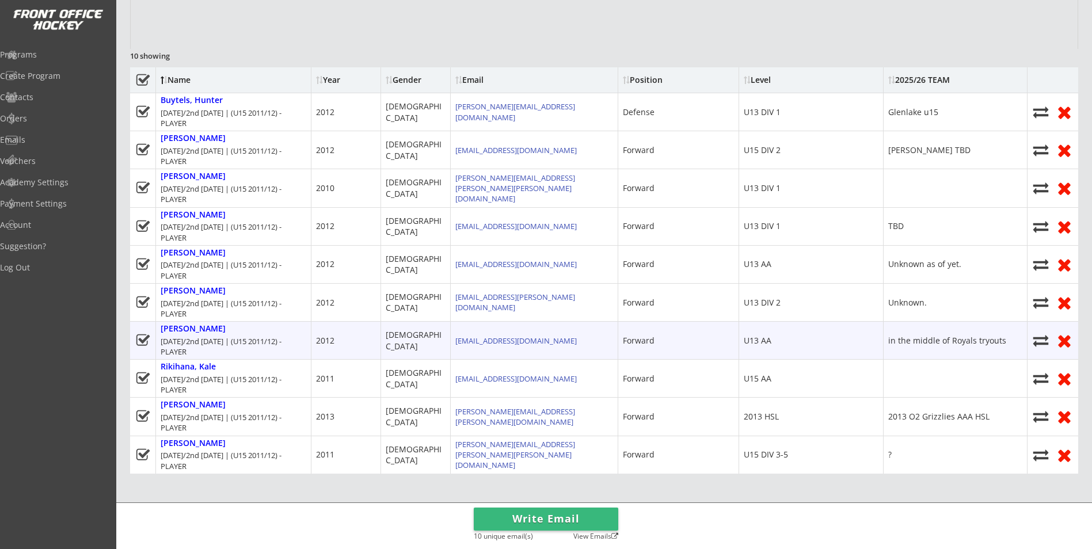
scroll to position [302, 0]
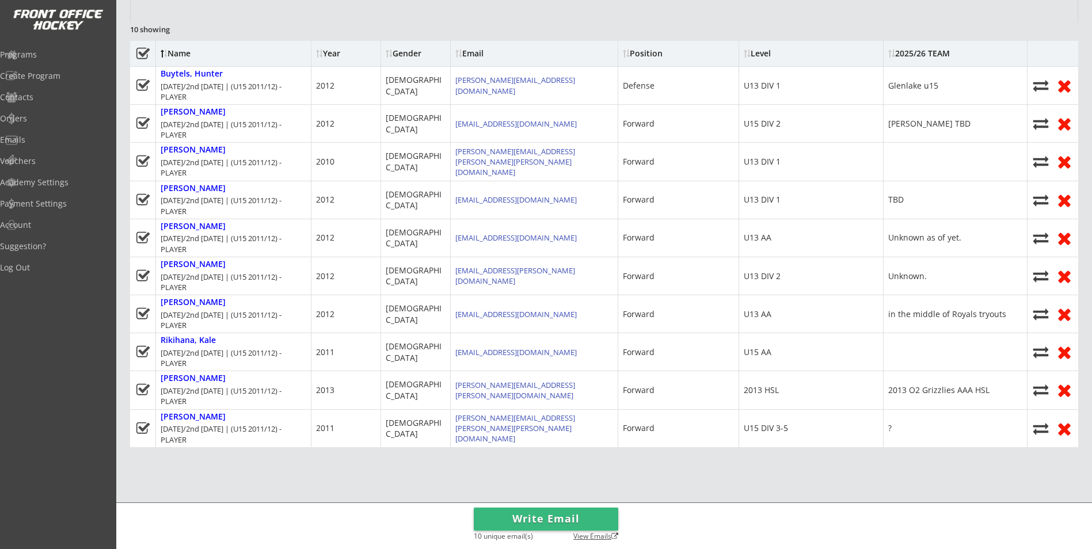
click at [593, 534] on div "View Emails" at bounding box center [593, 537] width 52 height 9
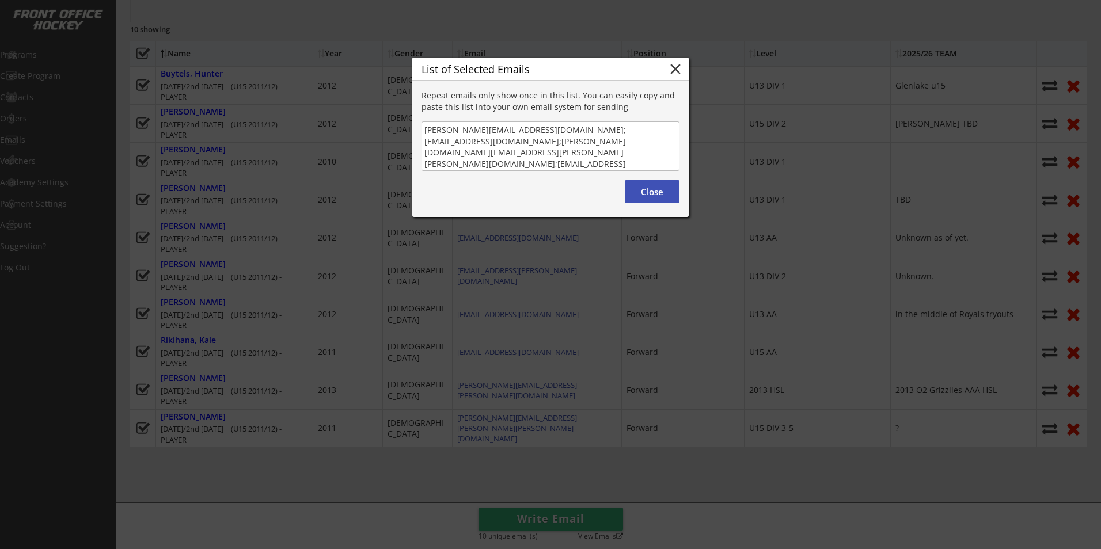
click at [660, 198] on button "Close" at bounding box center [652, 191] width 55 height 23
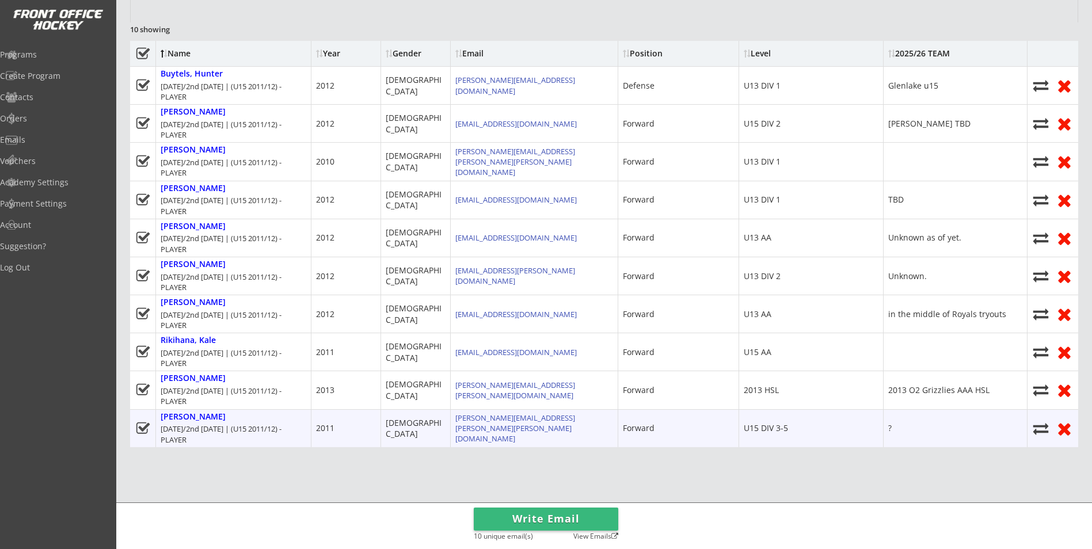
scroll to position [245, 0]
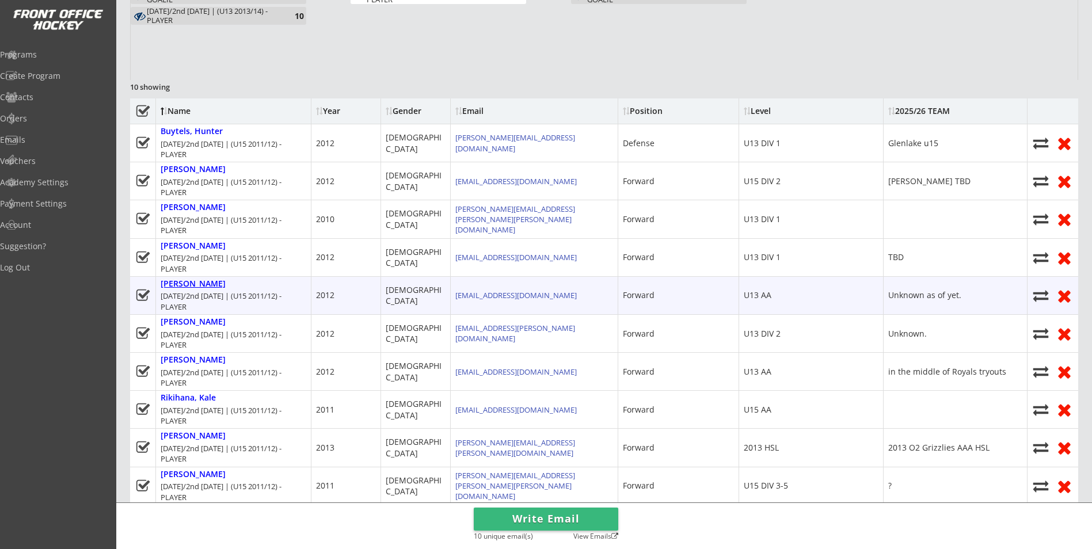
click at [185, 286] on div "[PERSON_NAME]" at bounding box center [193, 284] width 65 height 10
select select ""Forward""
select select ""U13 AA""
select select ""YXL""
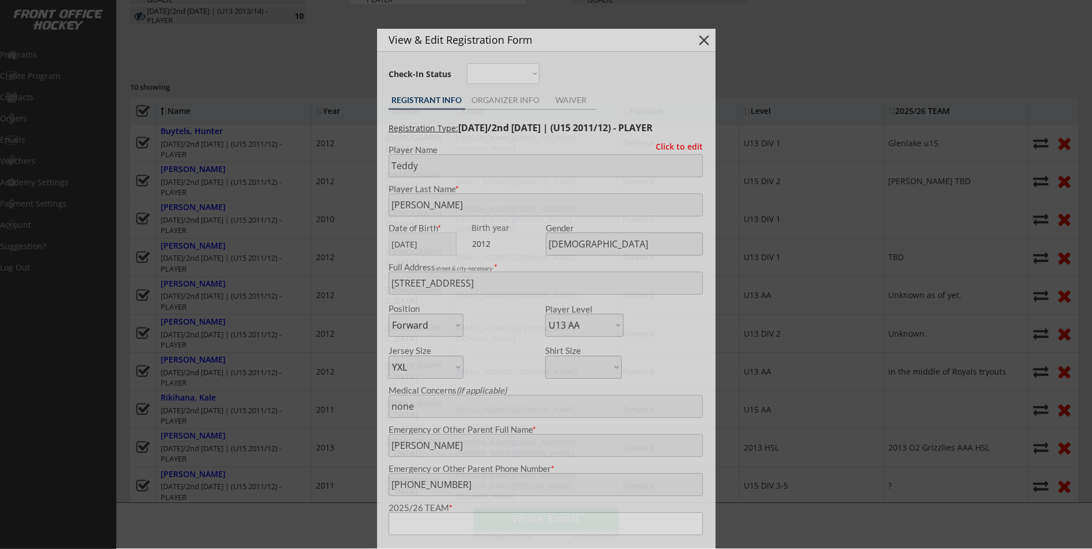
type input "Unknown as of yet."
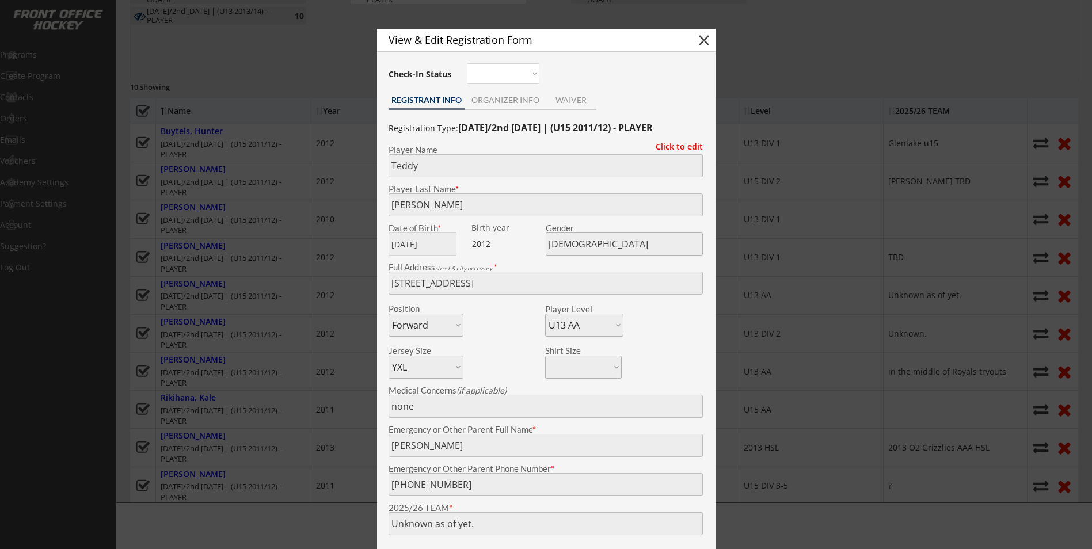
click at [315, 357] on div at bounding box center [546, 274] width 1092 height 549
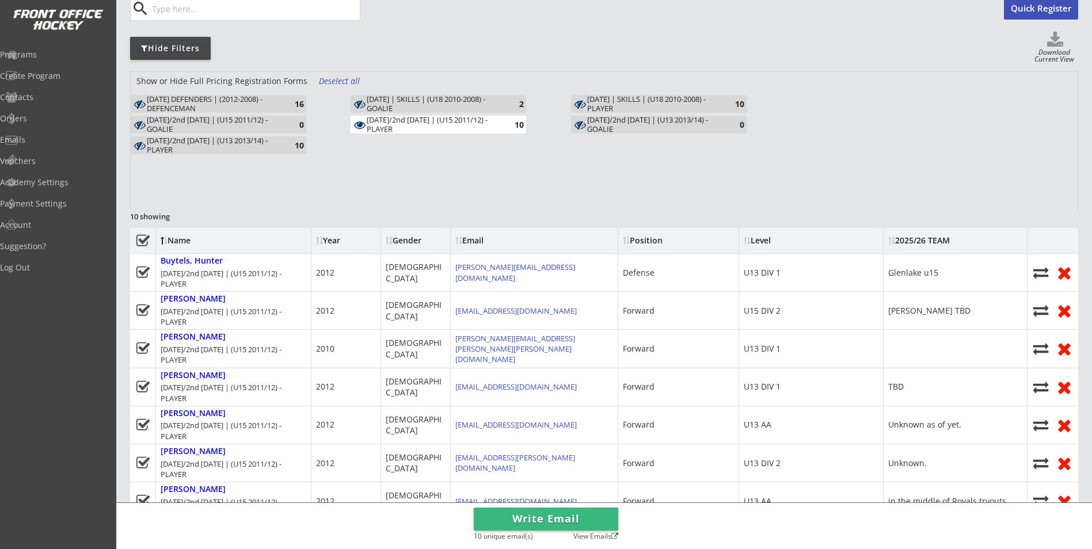
scroll to position [72, 0]
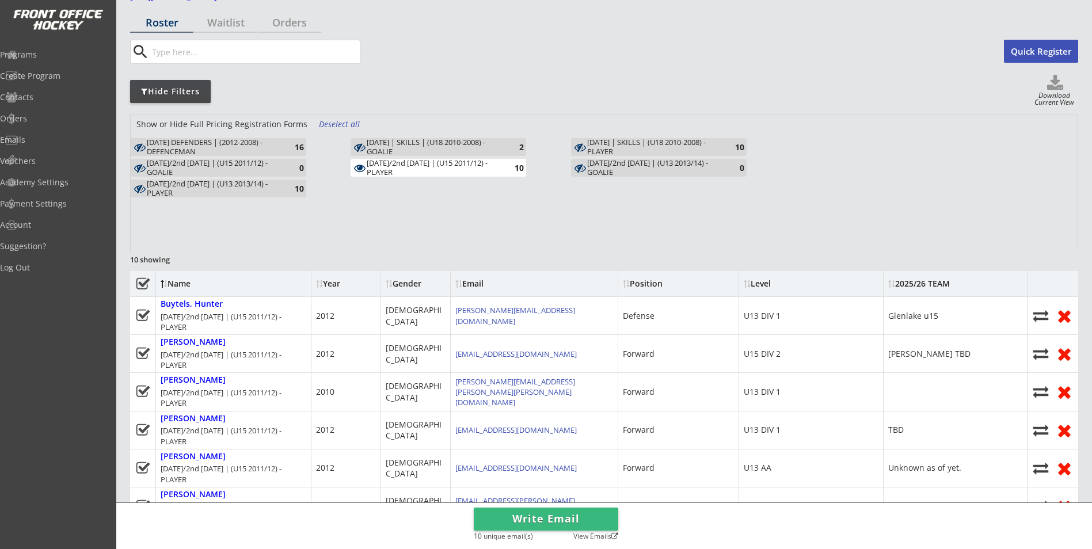
click at [420, 167] on div "[DATE]/2nd [DATE] | (U15 2011/12) - PLAYER" at bounding box center [434, 168] width 134 height 18
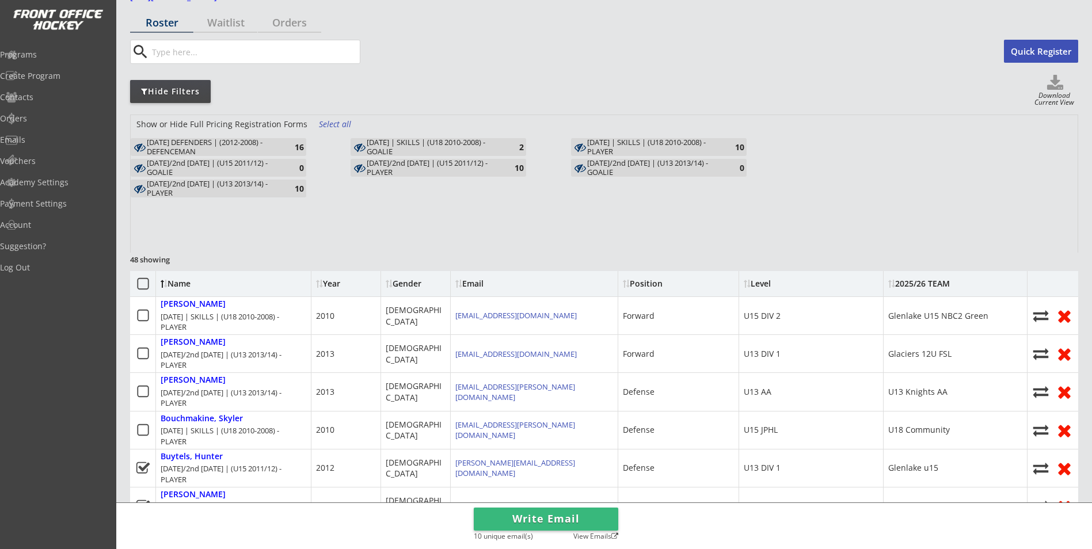
click at [255, 154] on div "[DATE] DEFENDERS | (2012-2008) - DEFENCEMAN" at bounding box center [214, 147] width 134 height 18
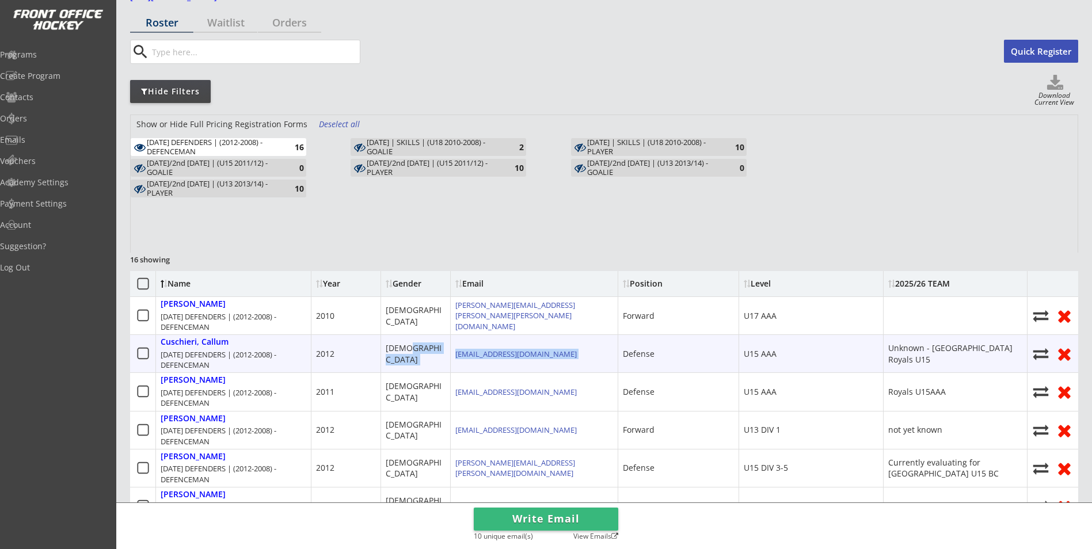
drag, startPoint x: 542, startPoint y: 352, endPoint x: 450, endPoint y: 350, distance: 92.2
click at [450, 350] on div "Cuschieri, Callum [DATE] DEFENDERS | (2012-2008) - DEFENCEMAN 2012 [DEMOGRAPHIC…" at bounding box center [604, 354] width 948 height 38
drag, startPoint x: 450, startPoint y: 350, endPoint x: 492, endPoint y: 352, distance: 42.1
copy div "[EMAIL_ADDRESS][DOMAIN_NAME]"
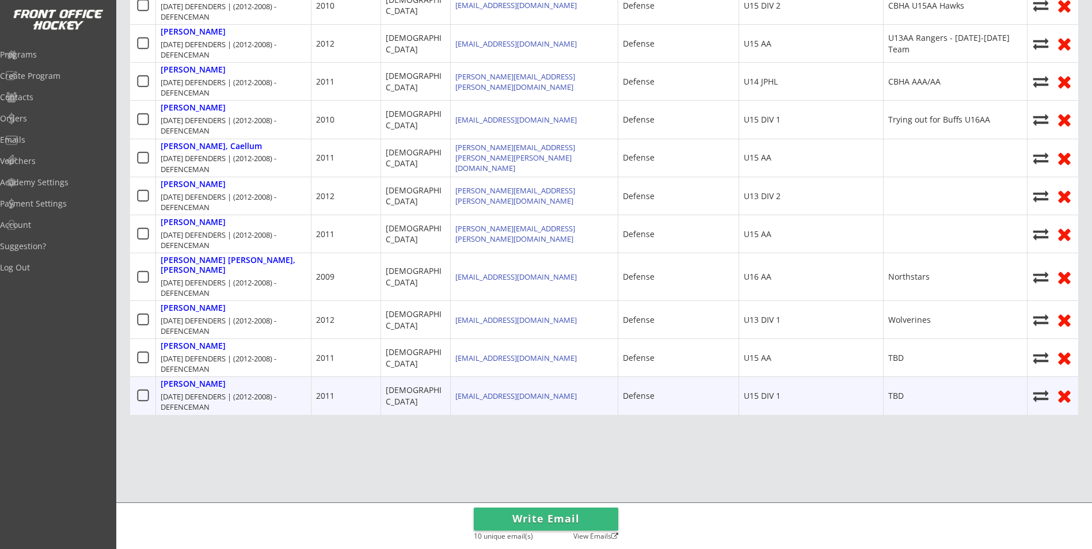
scroll to position [589, 0]
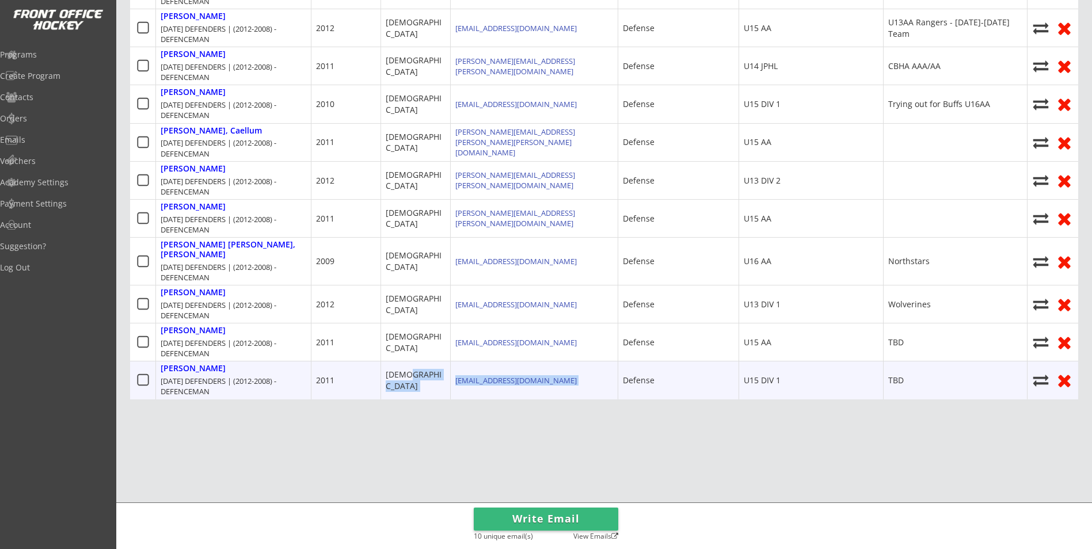
drag, startPoint x: 578, startPoint y: 370, endPoint x: 447, endPoint y: 382, distance: 131.3
click at [447, 382] on div "[PERSON_NAME] [DATE] DEFENDERS | (2012-2008) - DEFENCEMAN 2011 [DEMOGRAPHIC_DAT…" at bounding box center [604, 380] width 948 height 38
copy div "[EMAIL_ADDRESS][DOMAIN_NAME]"
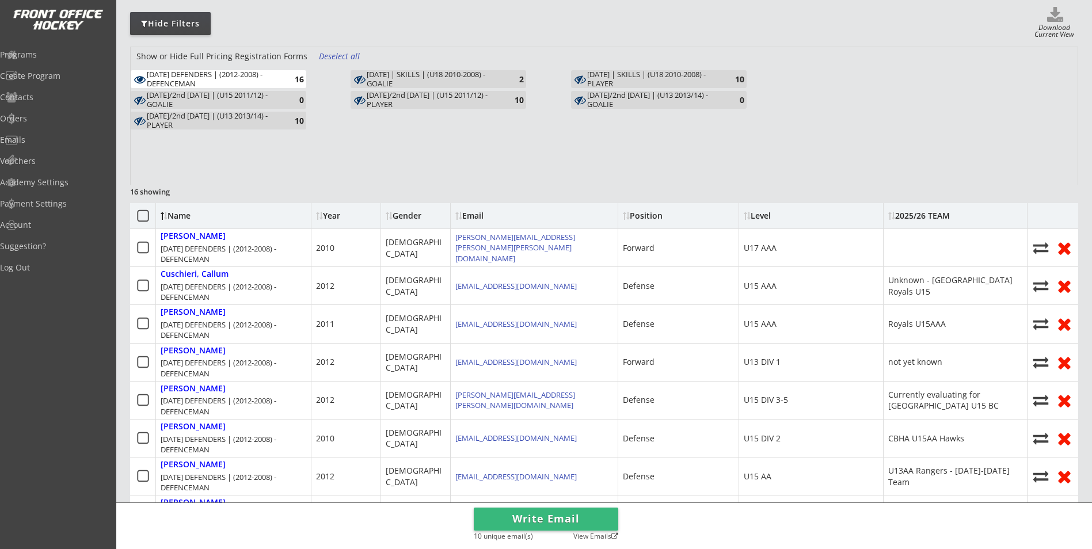
scroll to position [128, 0]
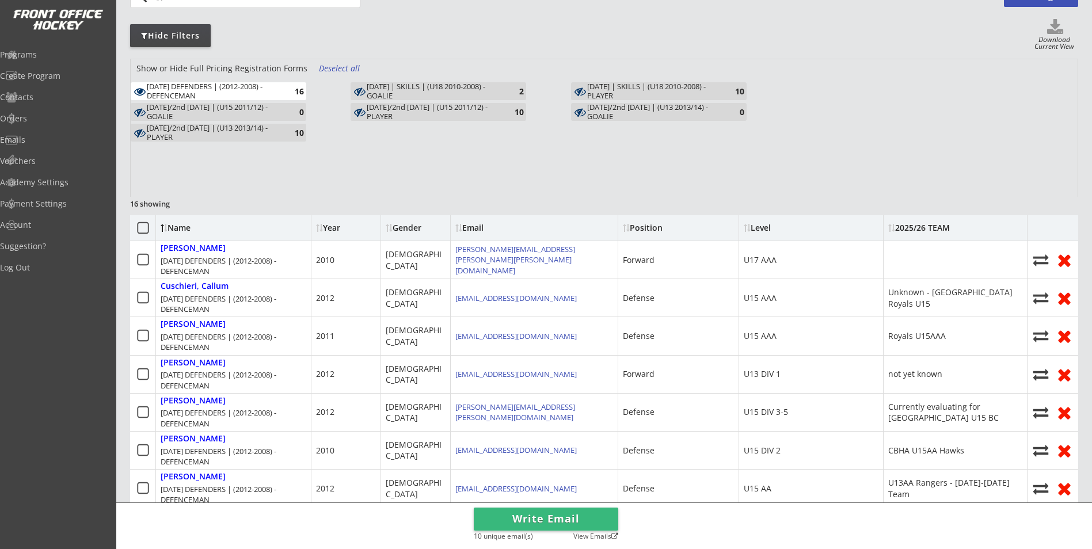
click at [265, 85] on div "[DATE] DEFENDERS | (2012-2008) - DEFENCEMAN" at bounding box center [214, 91] width 134 height 18
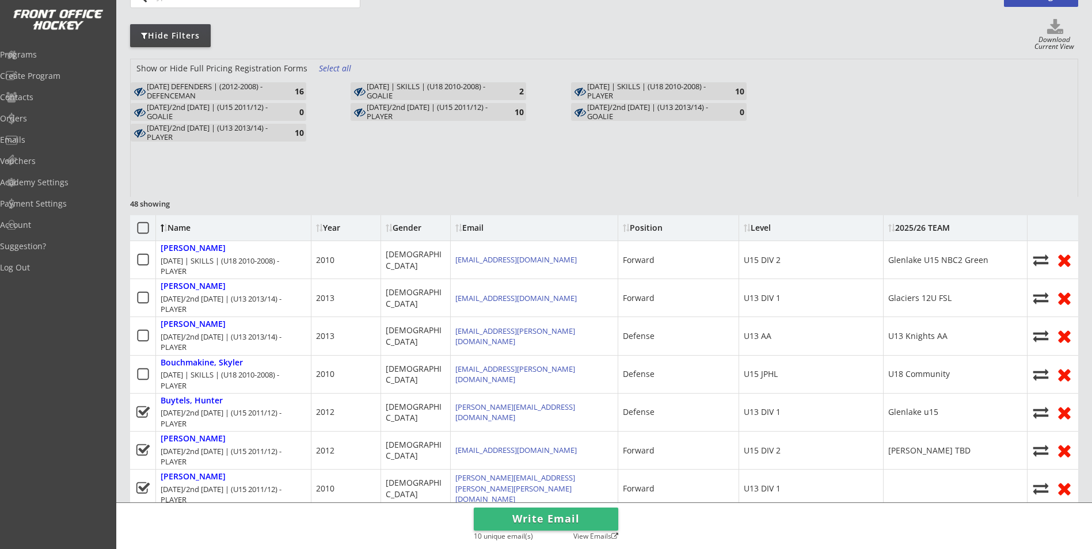
click at [447, 108] on div "[DATE]/2nd [DATE] | (U15 2011/12) - PLAYER" at bounding box center [434, 112] width 134 height 18
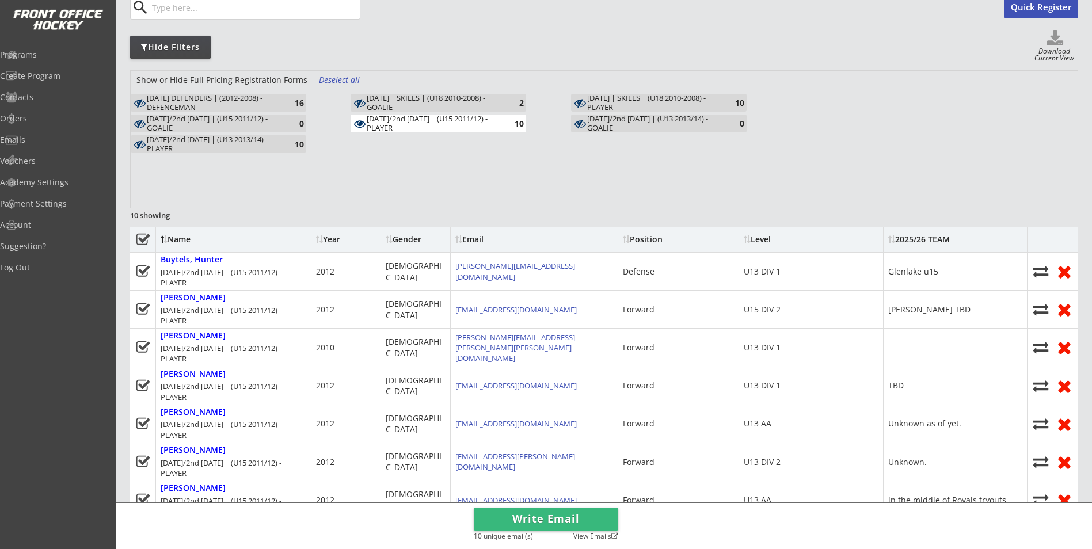
scroll to position [70, 0]
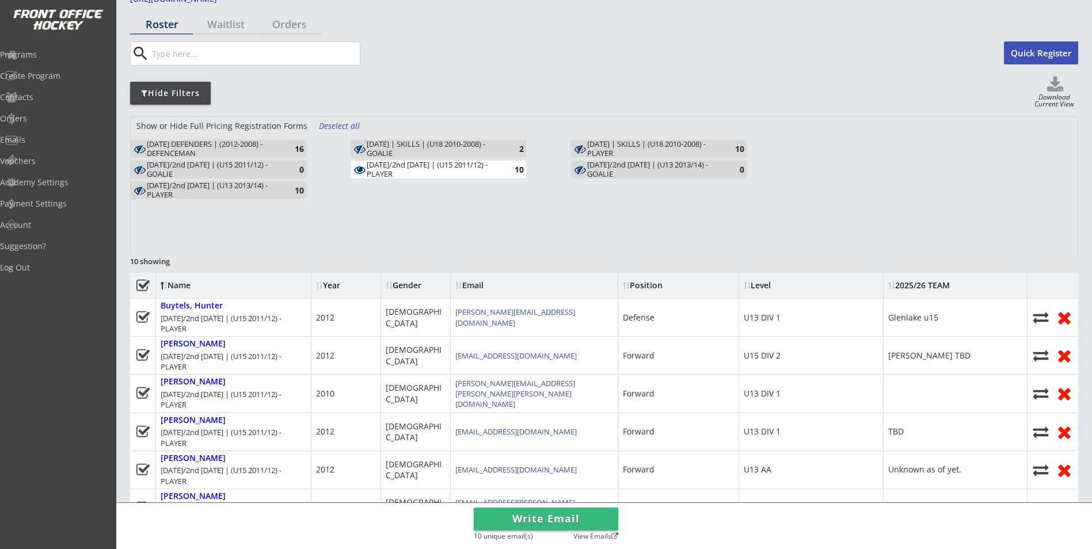
click at [321, 127] on div "Deselect all" at bounding box center [340, 126] width 43 height 12
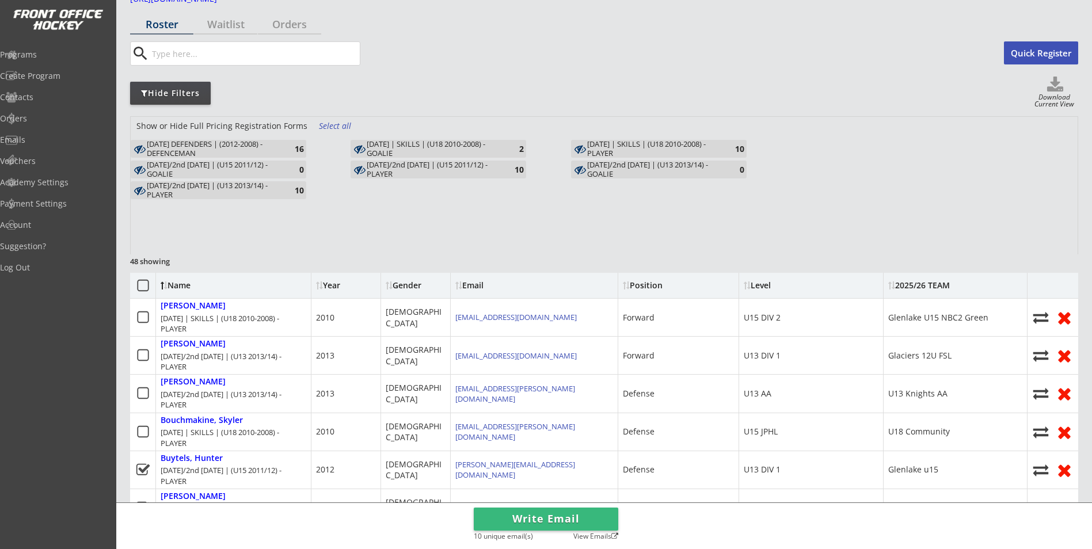
click at [234, 194] on div "[DATE]/2nd [DATE] | (U13 2013/14) - PLAYER" at bounding box center [214, 190] width 134 height 18
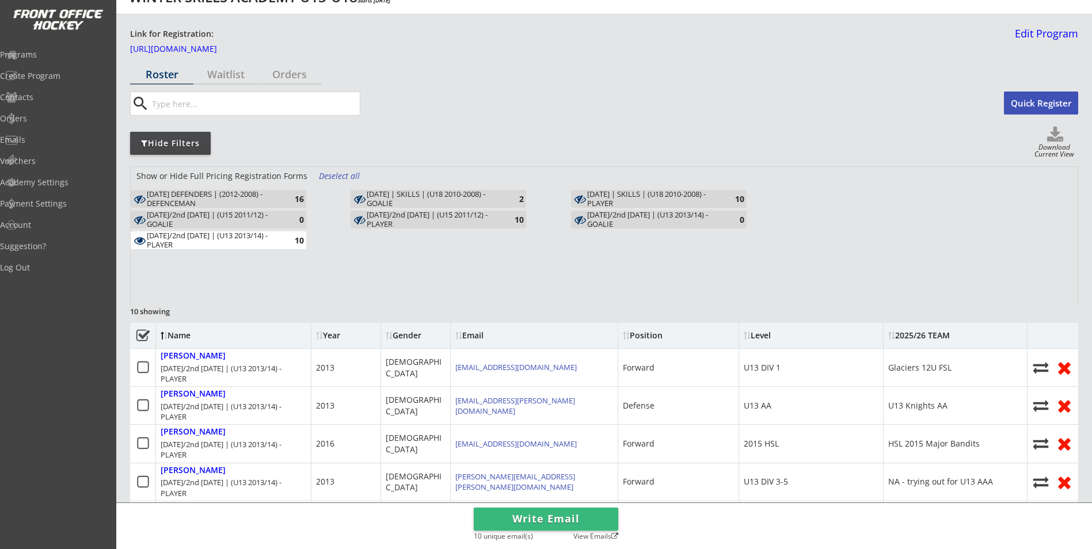
scroll to position [13, 0]
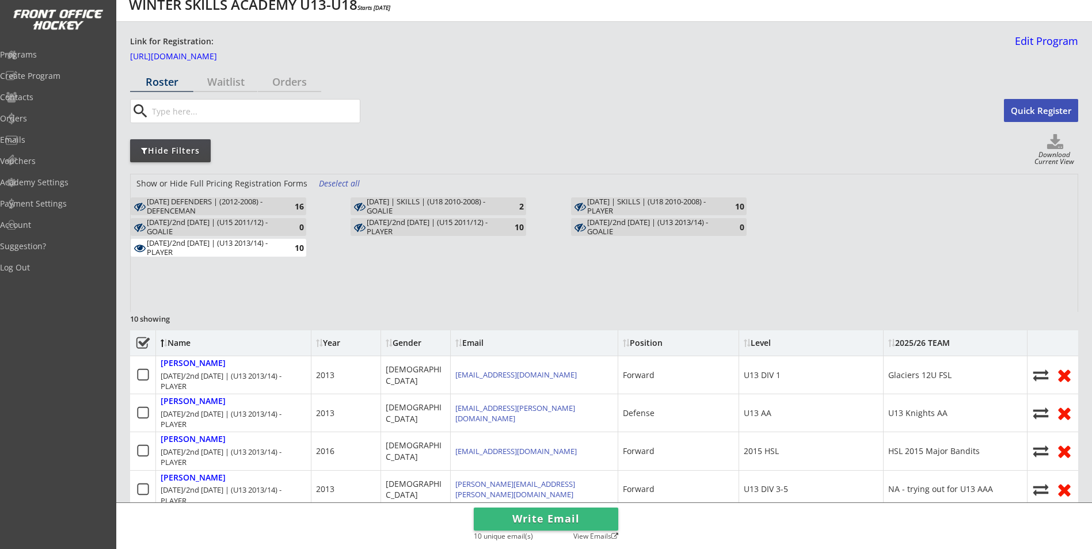
click at [272, 248] on div "[DATE]/2nd [DATE] | (U13 2013/14) - PLAYER" at bounding box center [214, 248] width 134 height 18
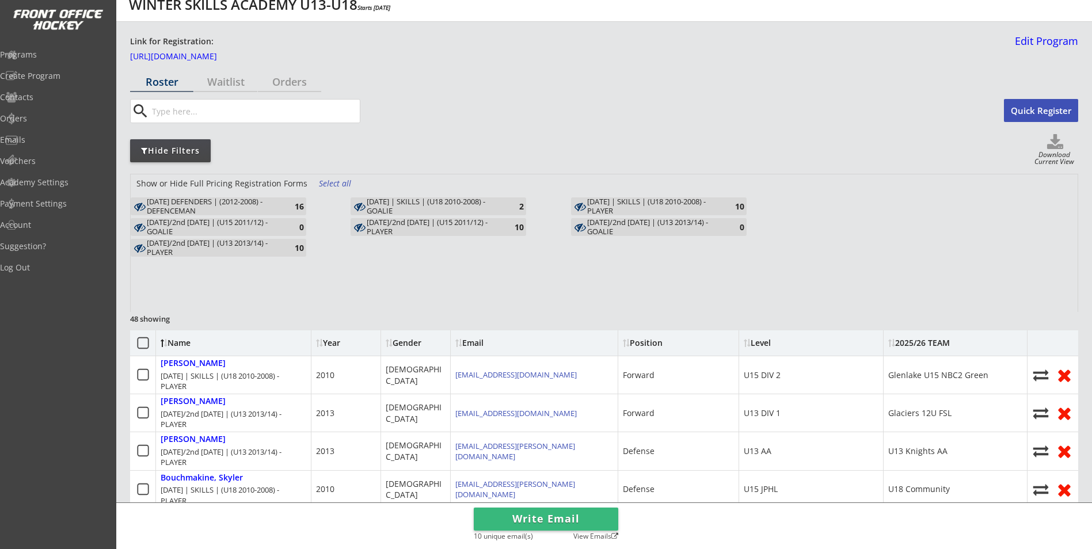
click at [585, 201] on icon at bounding box center [581, 207] width 14 height 12
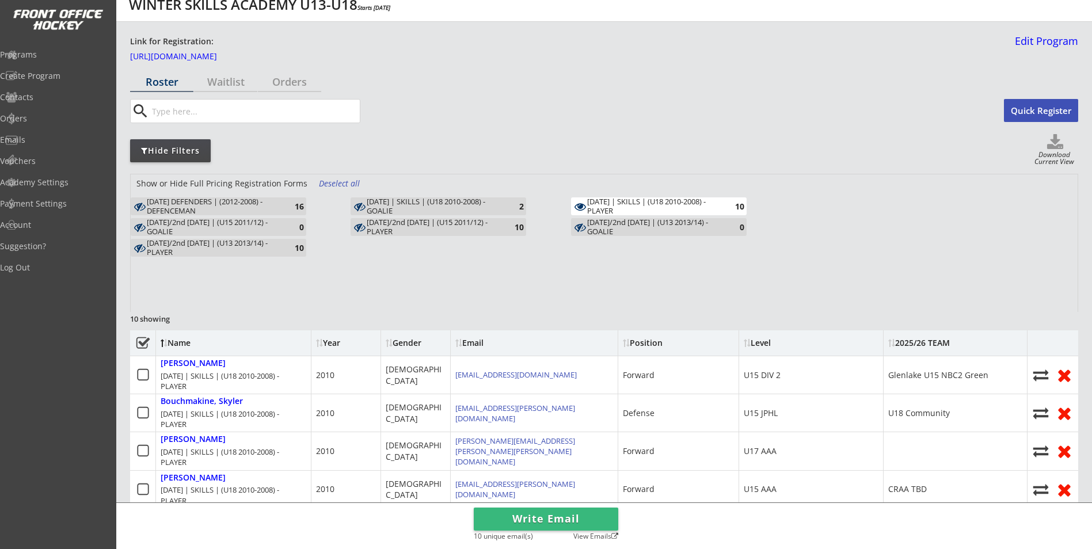
click at [466, 202] on div "[DATE] | SKILLS | (U18 2010-2008) - GOALIE" at bounding box center [434, 207] width 134 height 18
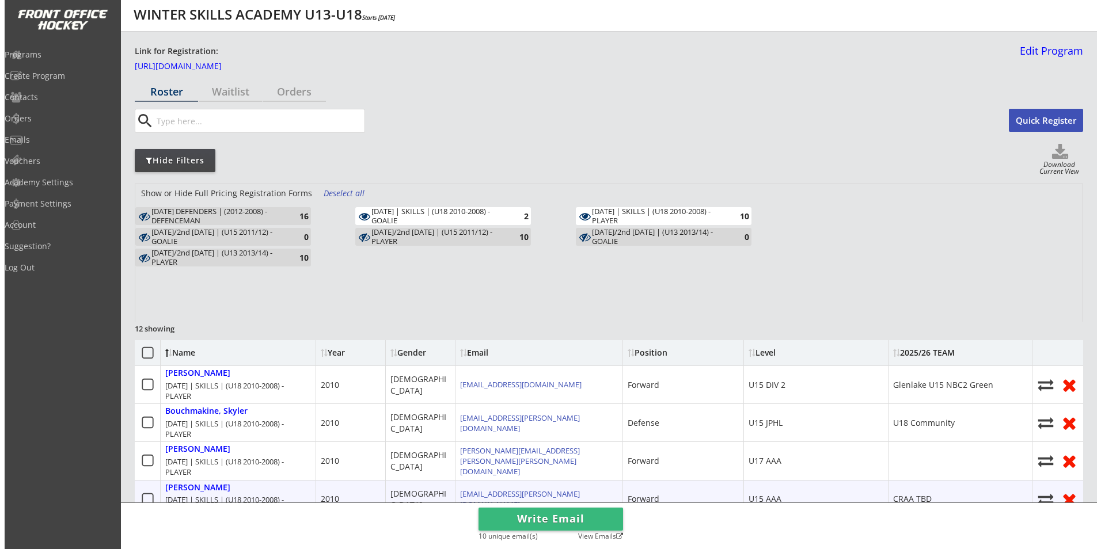
scroll to position [0, 0]
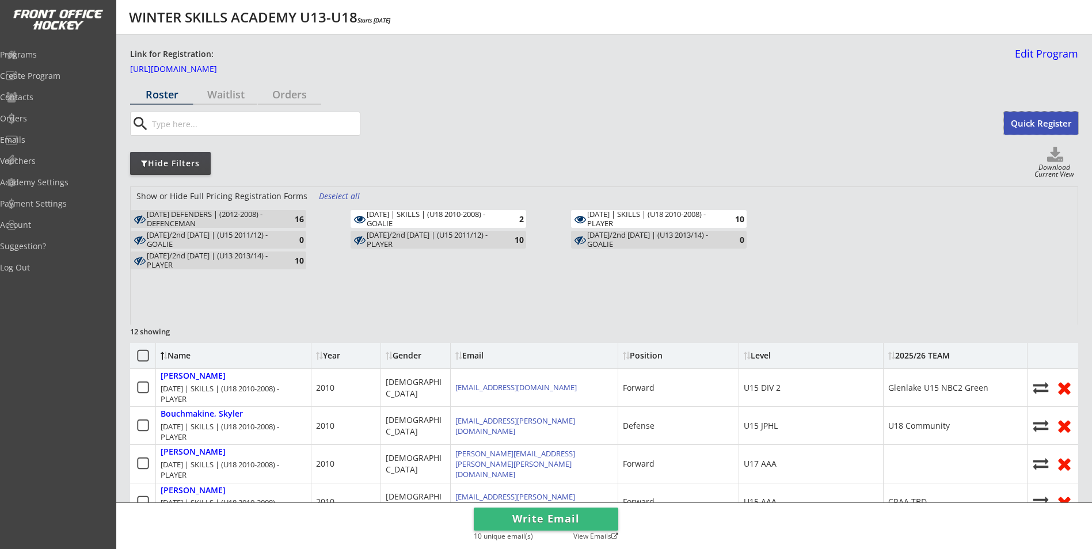
click at [1042, 119] on button "Quick Register" at bounding box center [1041, 123] width 74 height 23
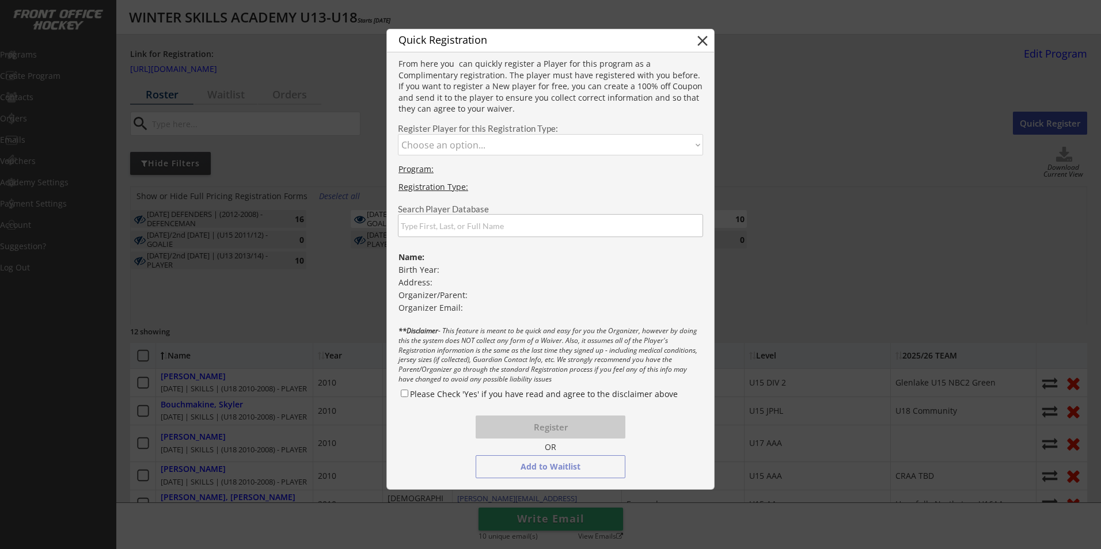
click at [450, 140] on select "Choose an option... [DATE] DEFENDERS | (2012-2008) - DEFENCEMAN [DATE]/2nd [DAT…" at bounding box center [550, 144] width 305 height 21
select select ""1348695171700984260__LOOKUP__1747255349987x942495312730652700""
click at [398, 134] on select "Choose an option... [DATE] DEFENDERS | (2012-2008) - DEFENCEMAN [DATE]/2nd [DAT…" at bounding box center [550, 144] width 305 height 21
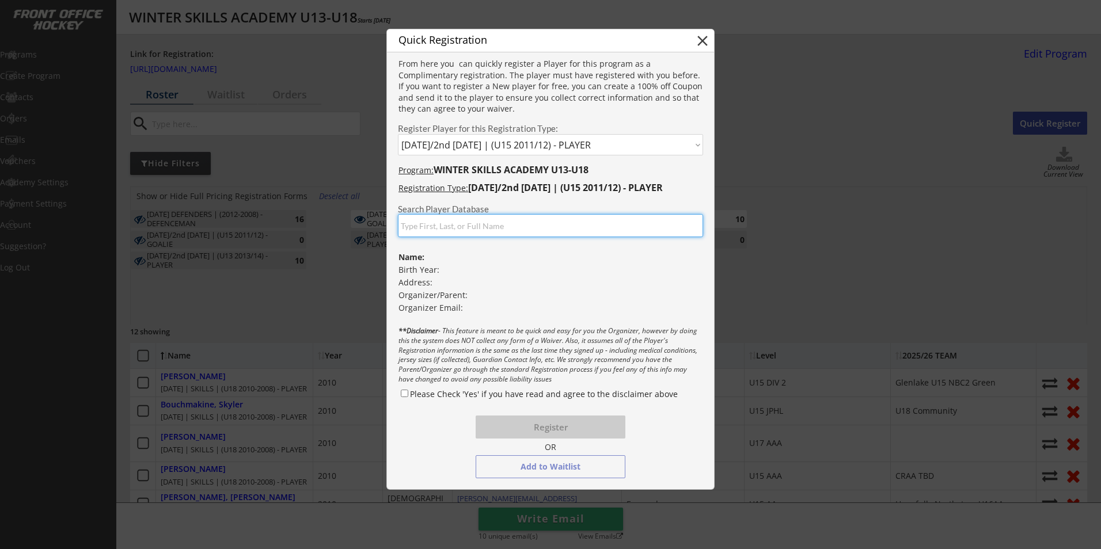
click at [464, 227] on input "input" at bounding box center [550, 225] width 305 height 23
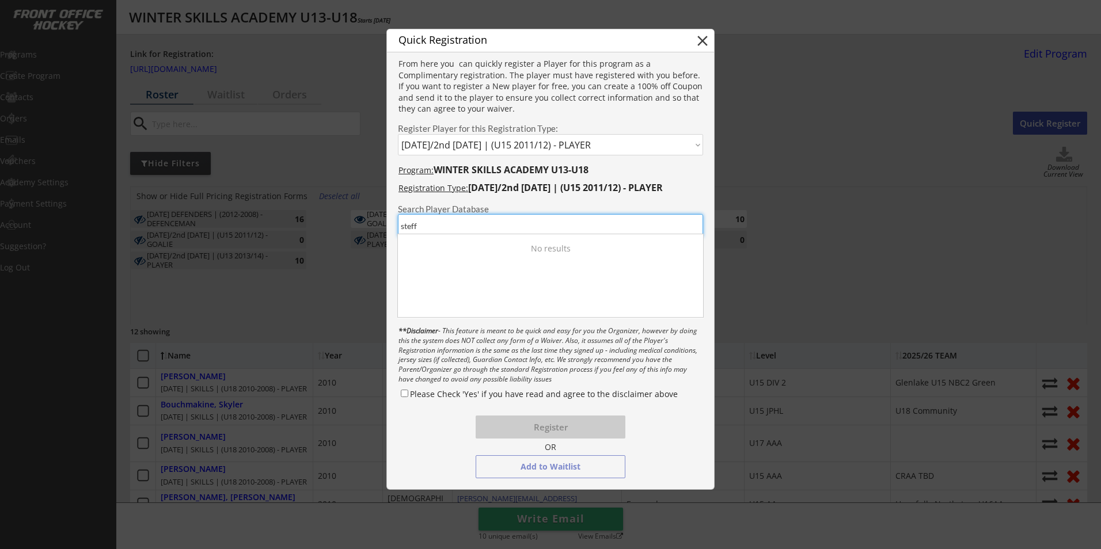
drag, startPoint x: 423, startPoint y: 229, endPoint x: 399, endPoint y: 231, distance: 24.3
click at [399, 231] on input "input" at bounding box center [550, 225] width 305 height 23
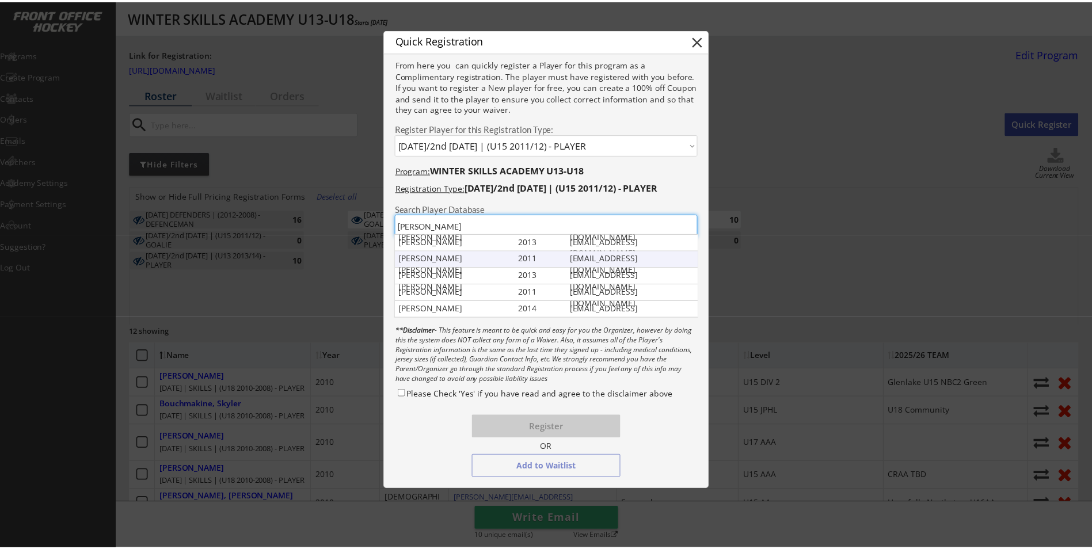
scroll to position [50, 0]
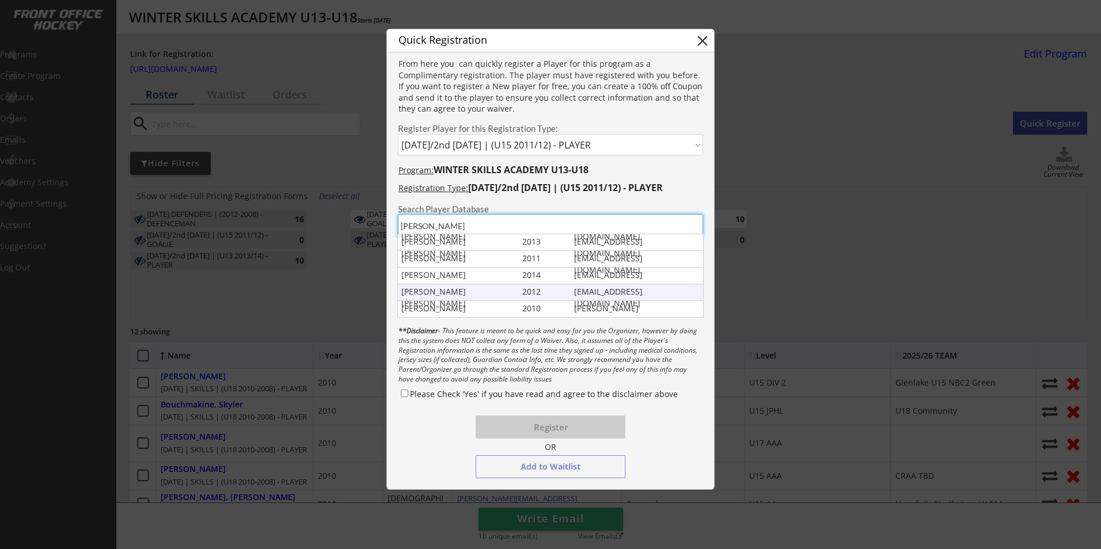
type input "[PERSON_NAME]"
click at [499, 291] on div "[PERSON_NAME] [PERSON_NAME]" at bounding box center [459, 297] width 116 height 22
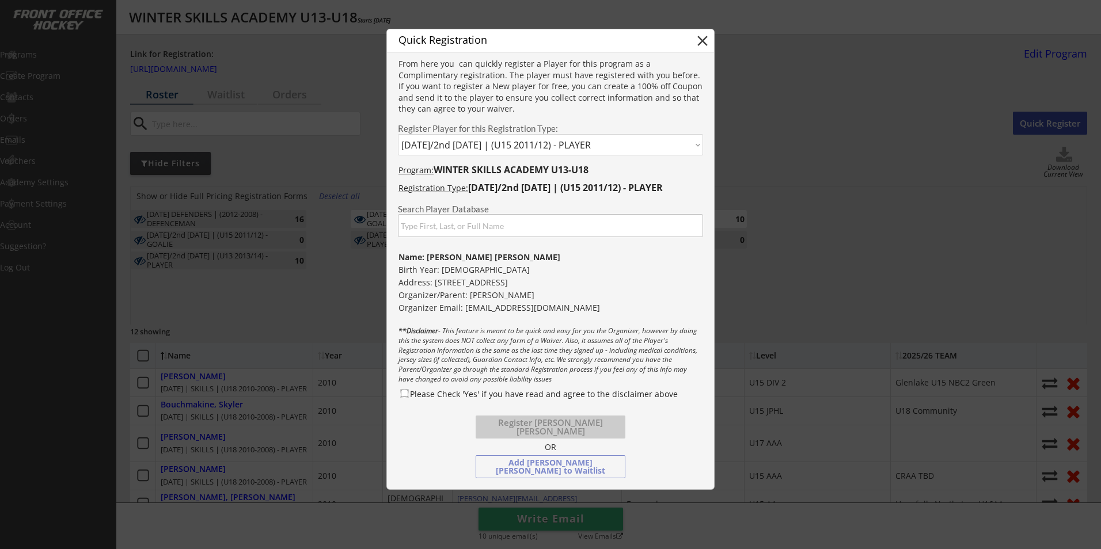
click at [404, 394] on input "Please Check 'Yes' if you have read and agree to the disclaimer above" at bounding box center [404, 393] width 7 height 7
checkbox input "true"
click at [544, 432] on button "Register [PERSON_NAME] [PERSON_NAME]" at bounding box center [551, 427] width 150 height 23
select select ""PLACEHOLDER_1427118222253""
checkbox input "false"
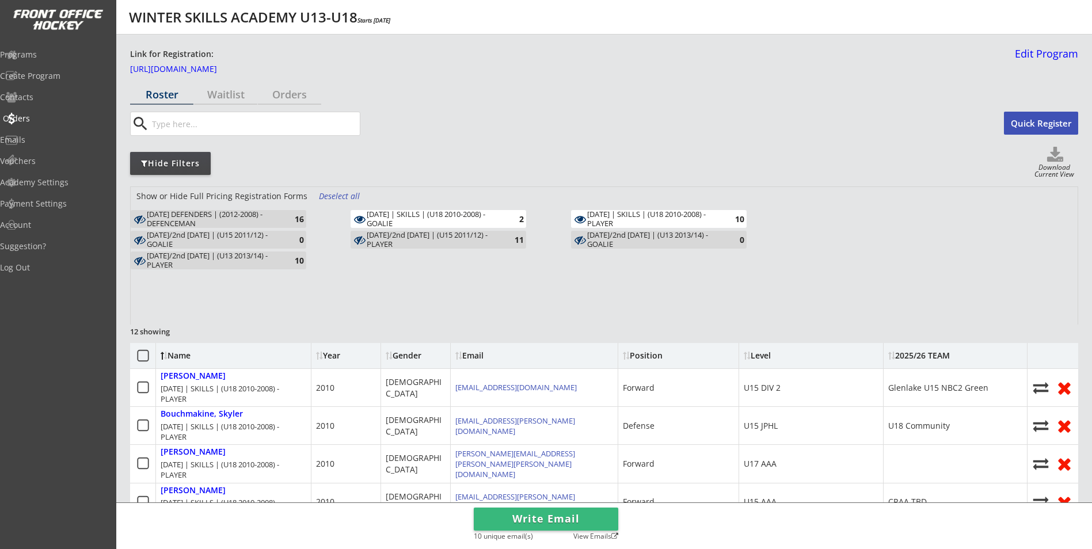
click at [45, 111] on div "Orders" at bounding box center [54, 118] width 109 height 20
